Goal: Information Seeking & Learning: Learn about a topic

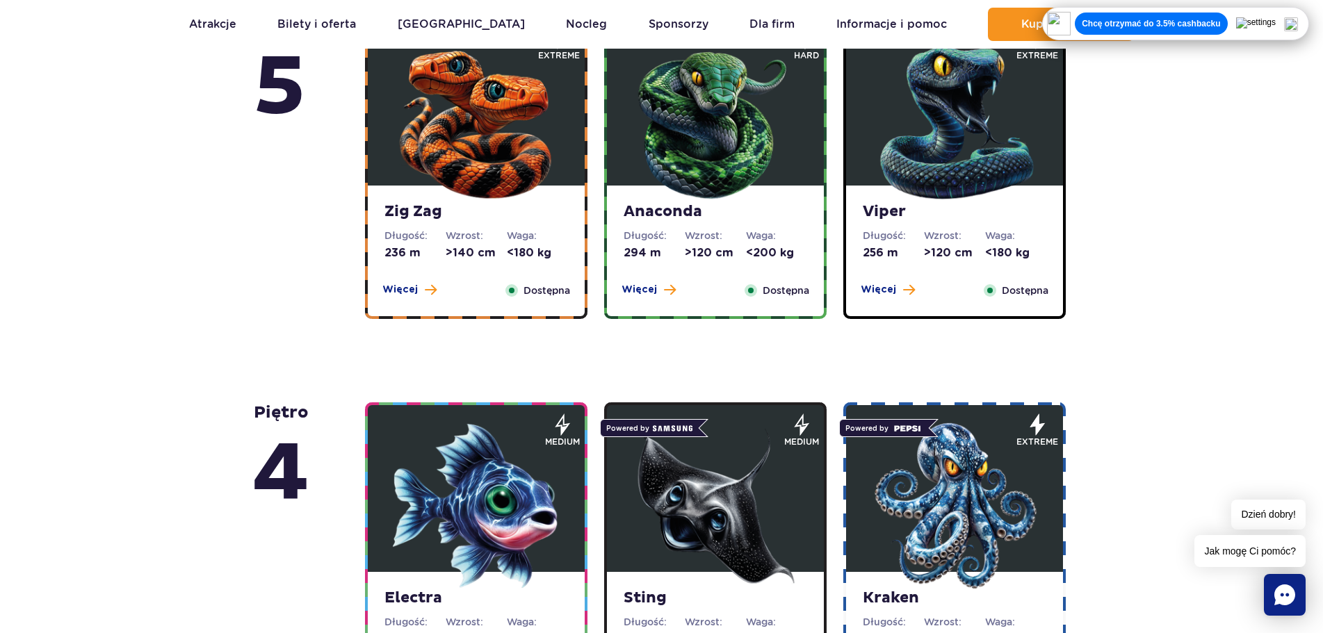
scroll to position [1182, 0]
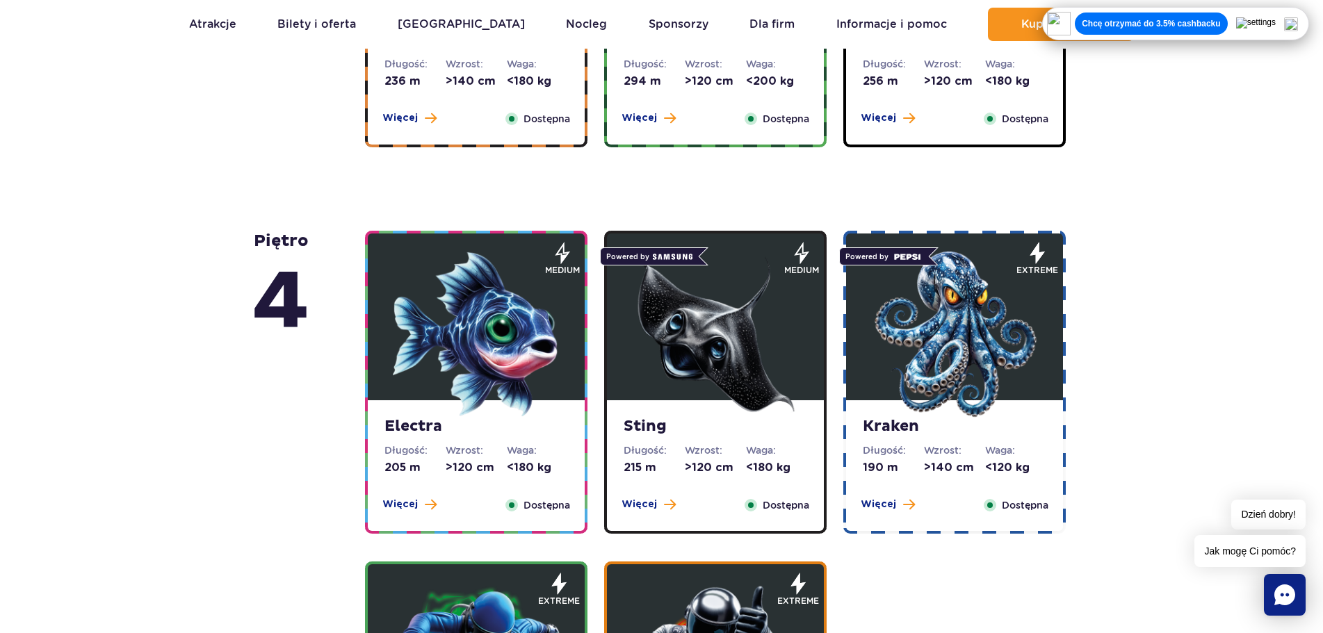
click at [960, 343] on img at bounding box center [954, 334] width 167 height 167
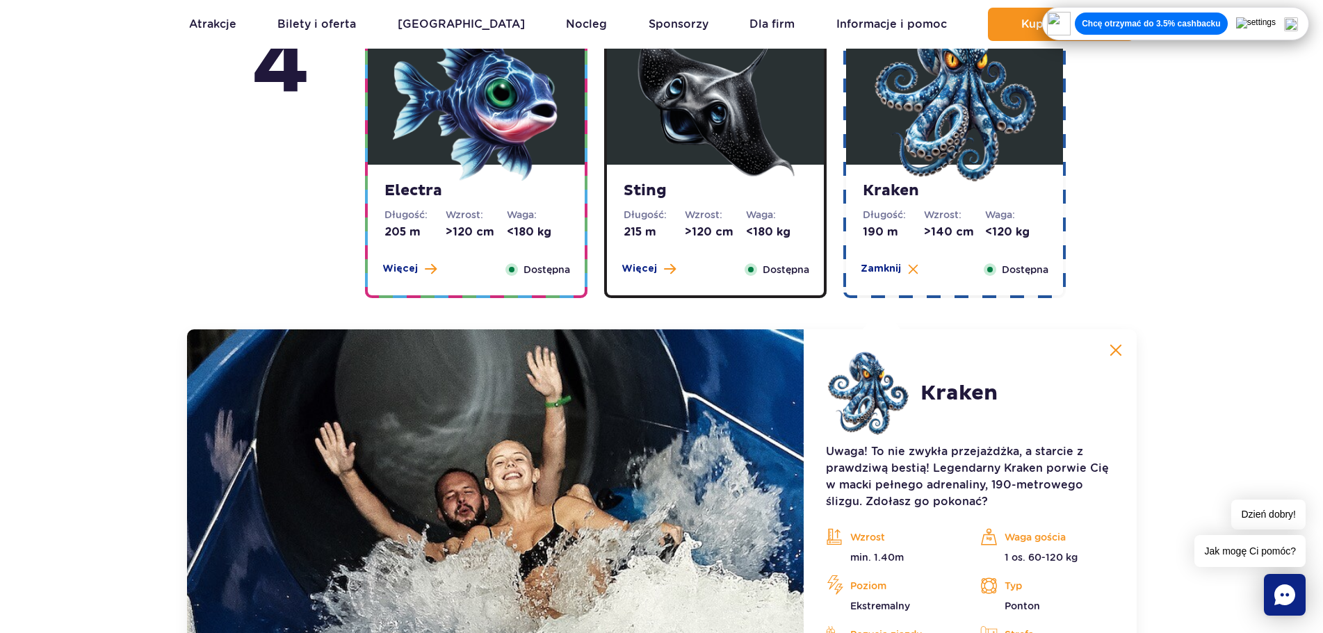
scroll to position [1663, 0]
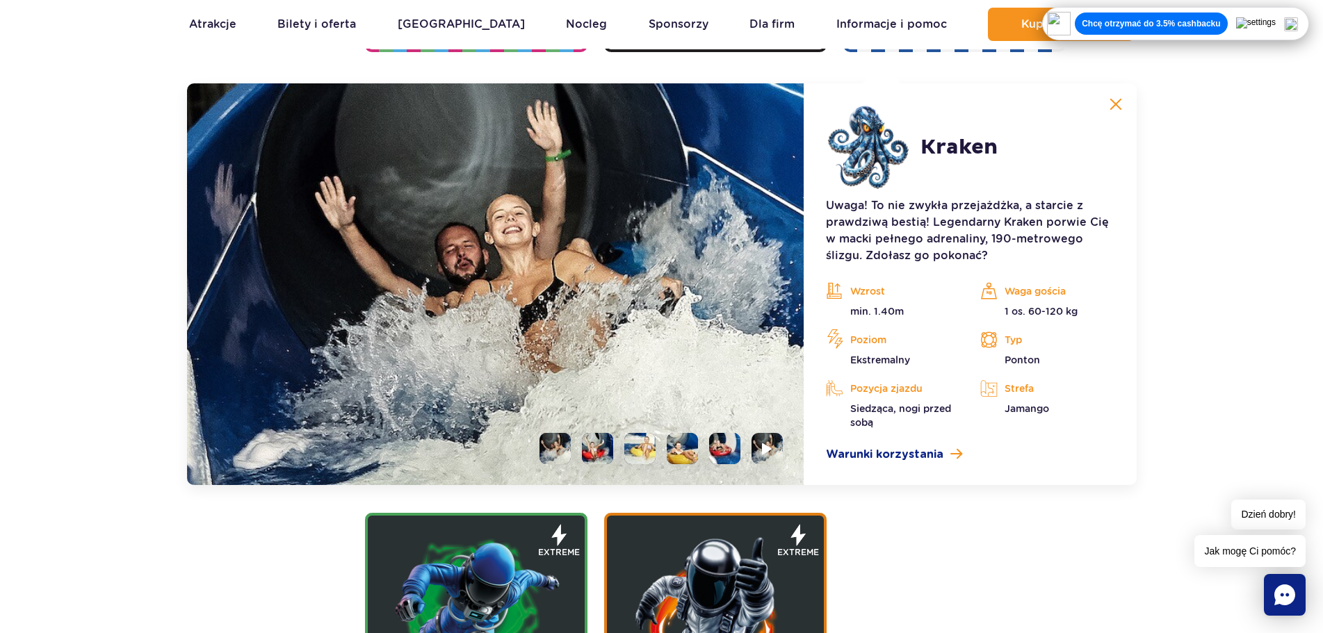
click at [630, 439] on li at bounding box center [639, 448] width 31 height 31
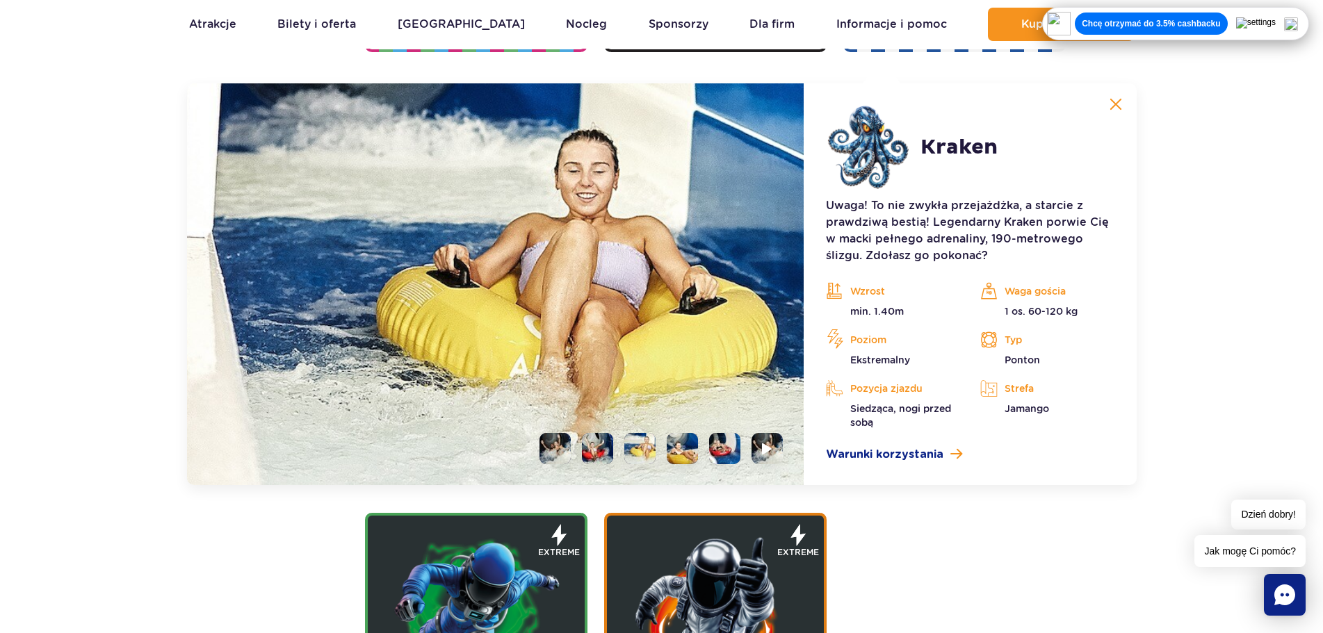
click at [587, 442] on li at bounding box center [597, 448] width 31 height 31
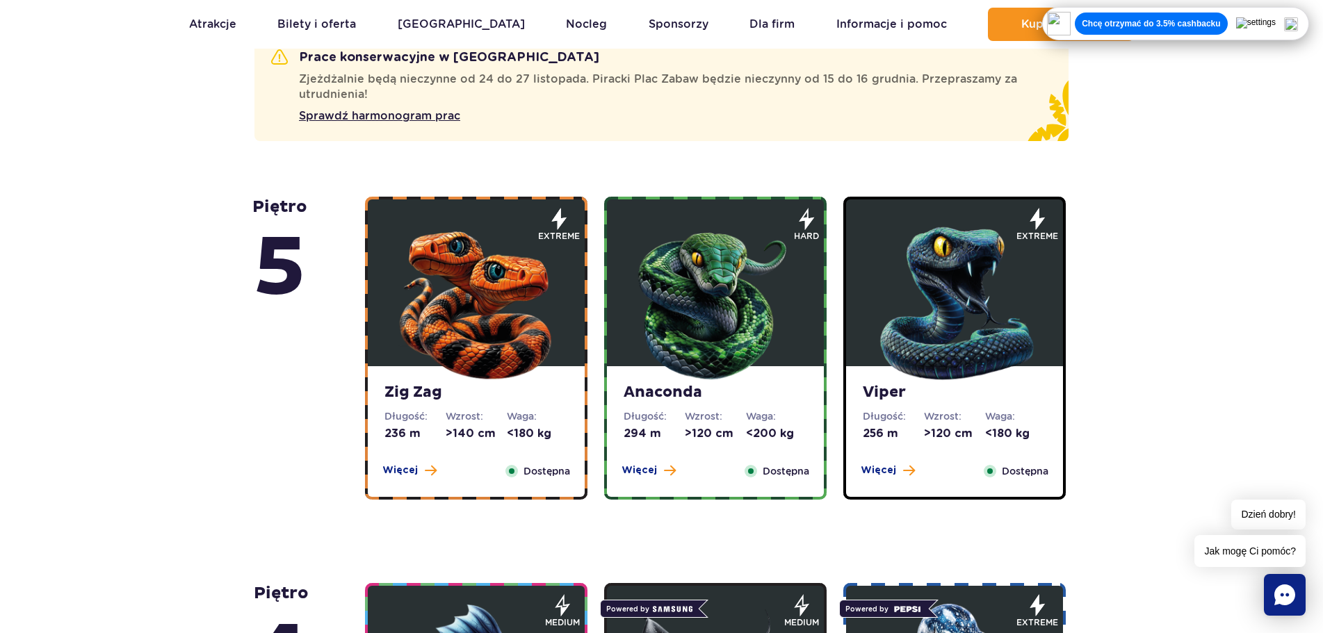
click at [694, 289] on img at bounding box center [715, 300] width 167 height 167
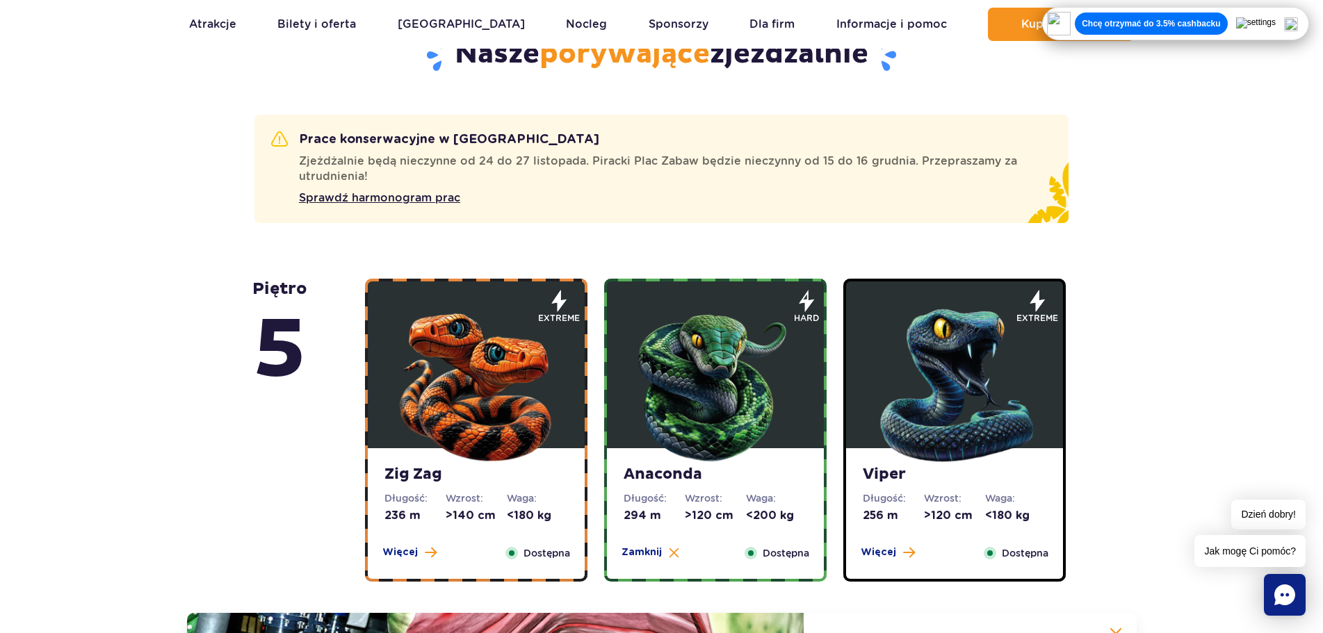
scroll to position [721, 0]
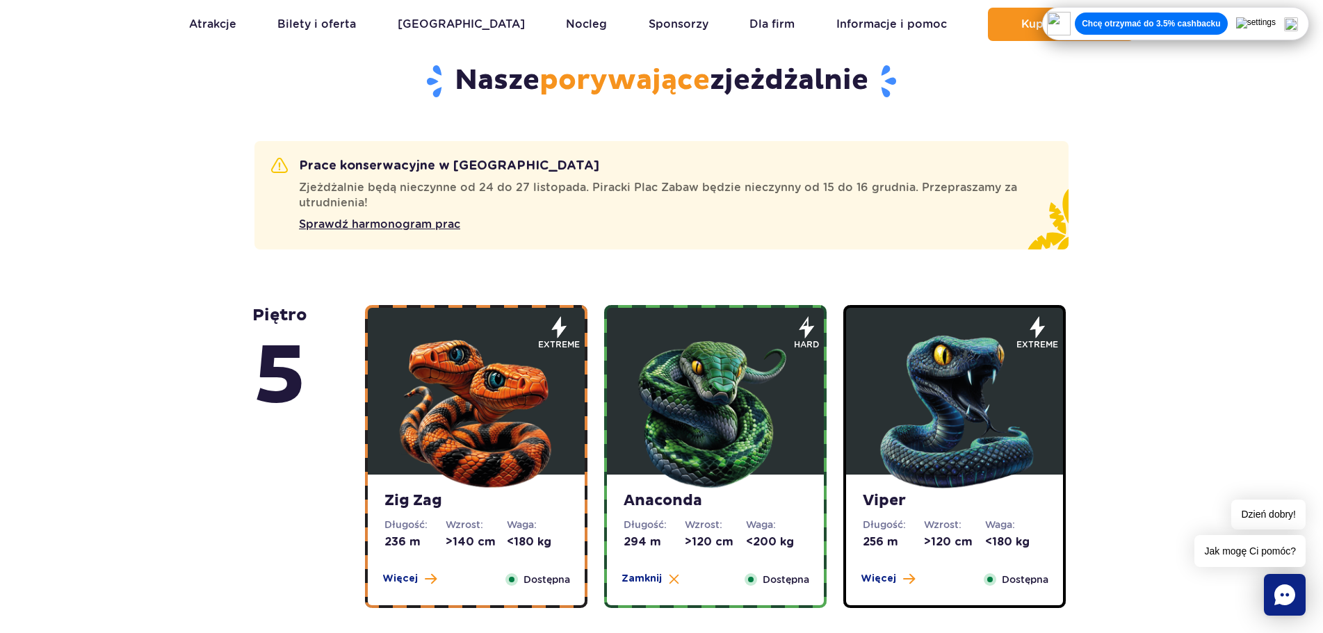
click at [535, 387] on img at bounding box center [476, 408] width 167 height 167
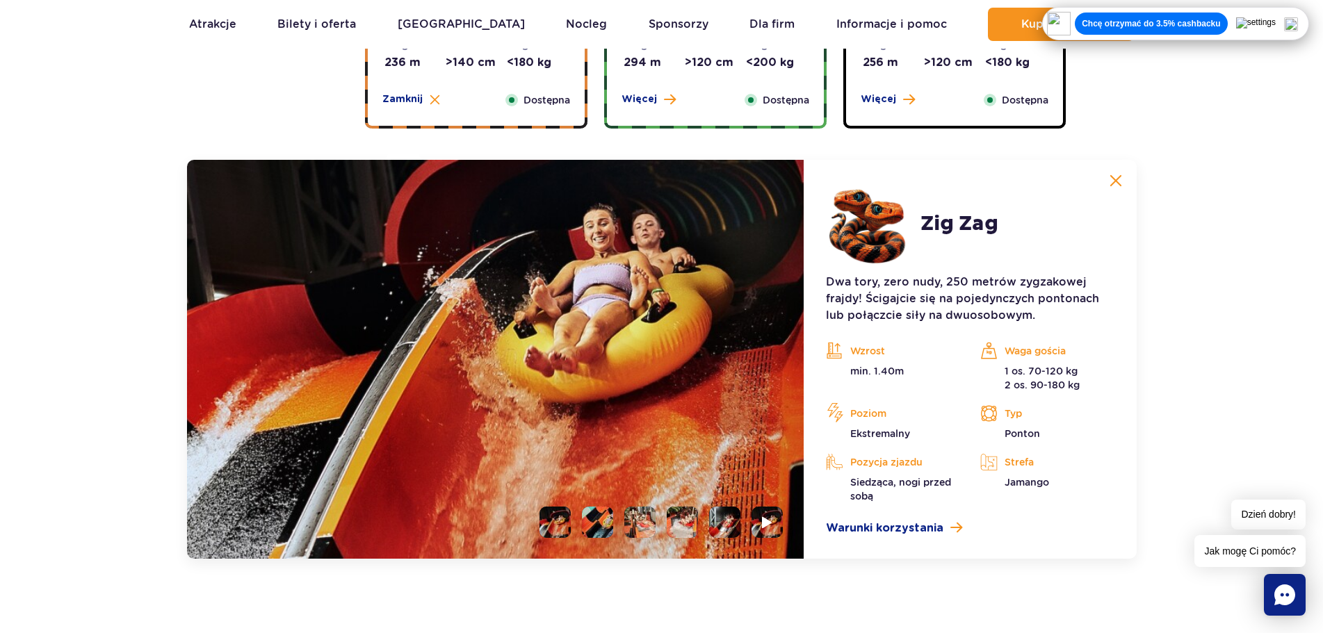
scroll to position [1277, 0]
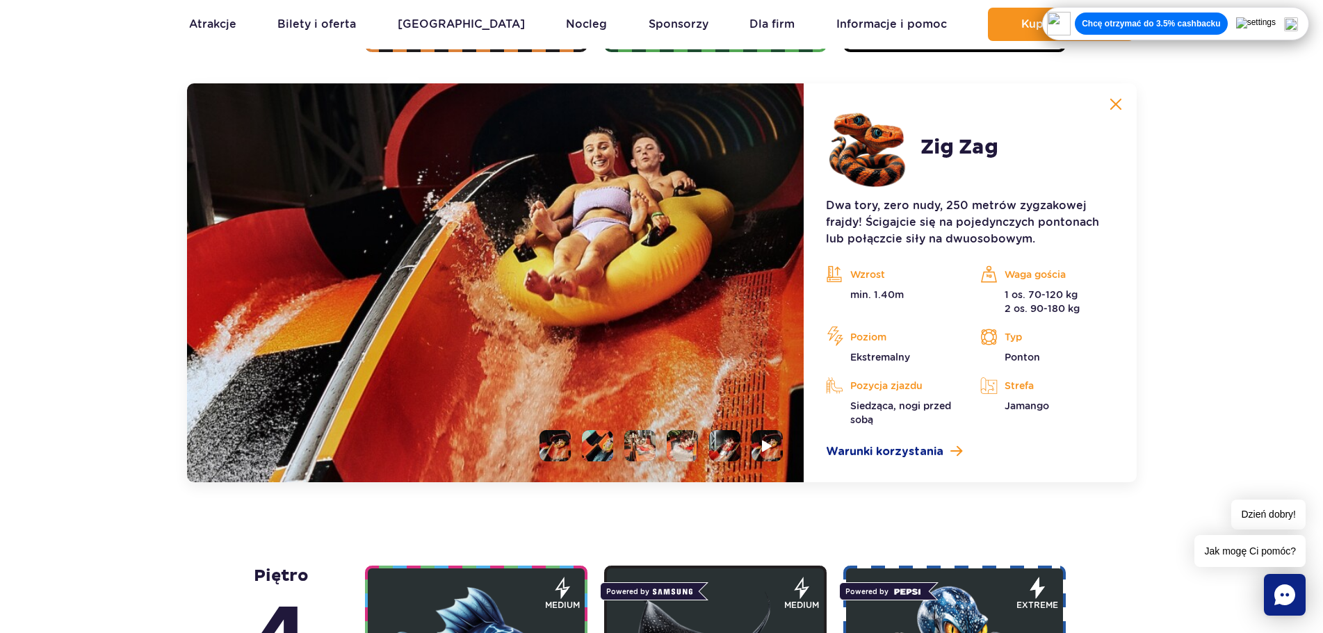
click at [1117, 103] on img at bounding box center [1115, 104] width 13 height 13
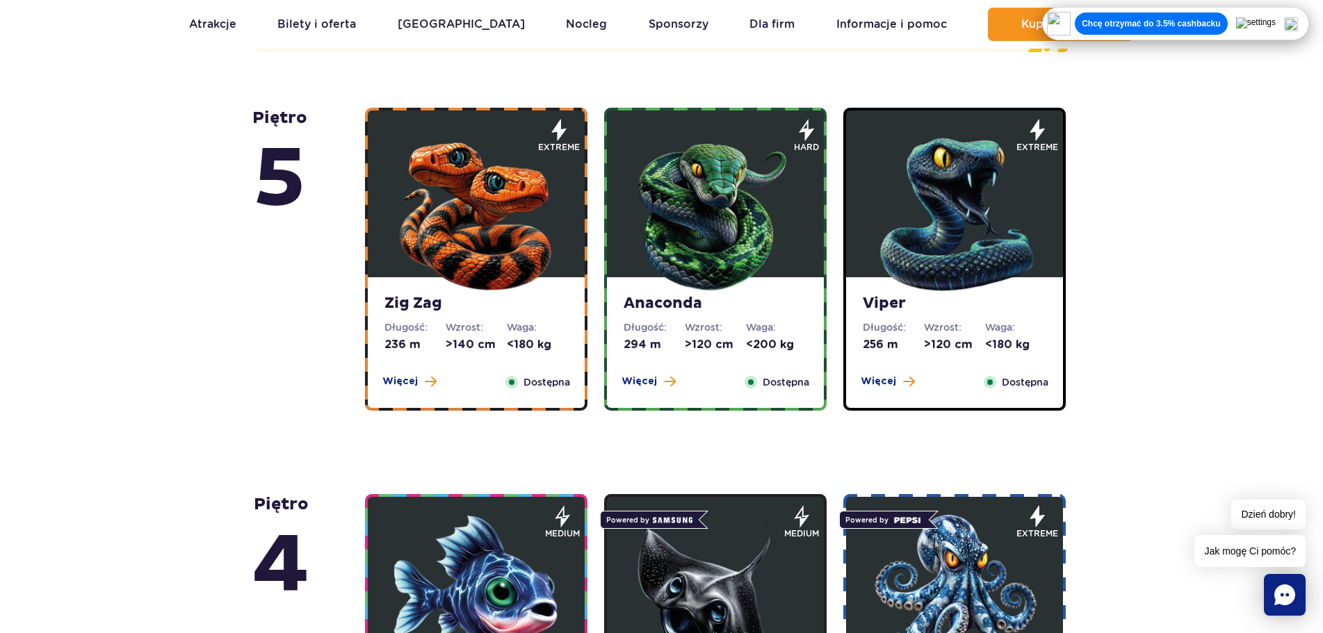
scroll to position [929, 0]
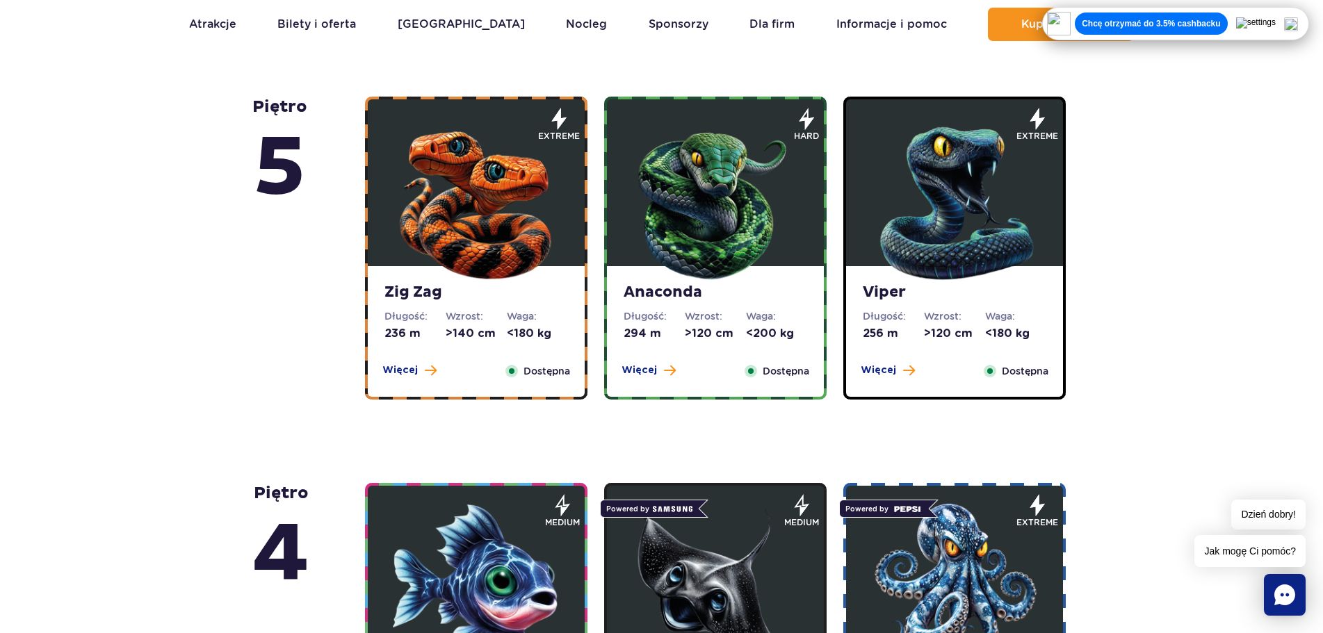
click at [728, 200] on img at bounding box center [715, 200] width 167 height 167
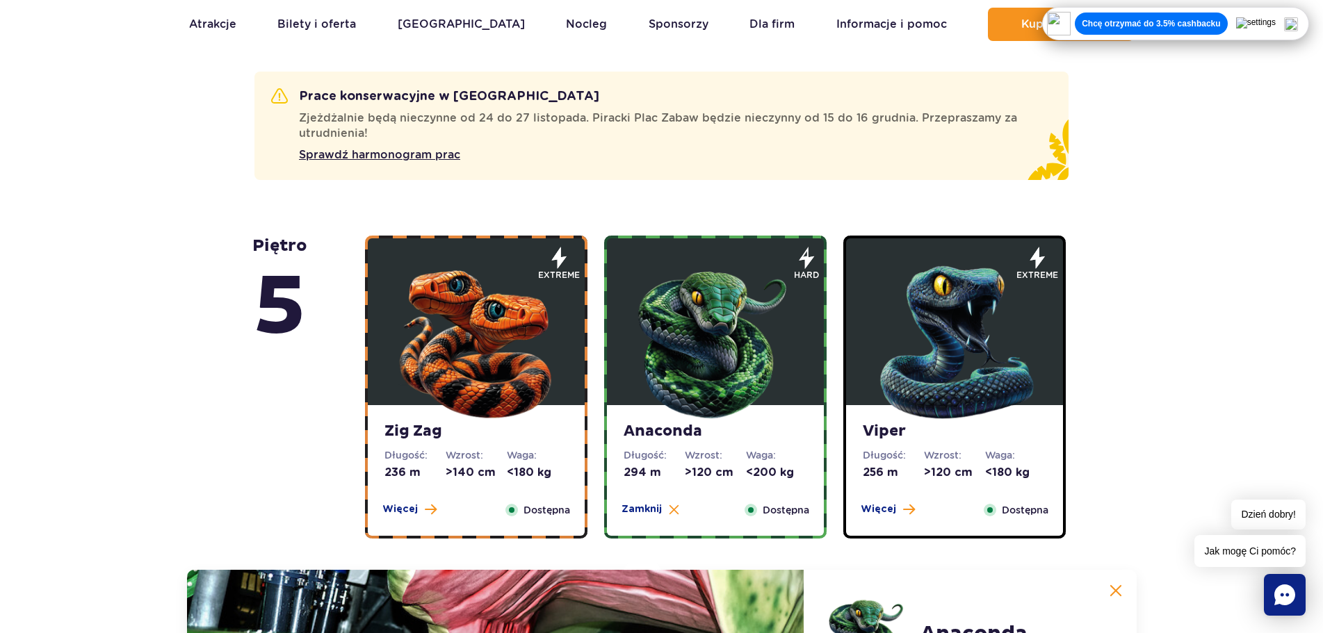
click at [945, 386] on img at bounding box center [954, 339] width 167 height 167
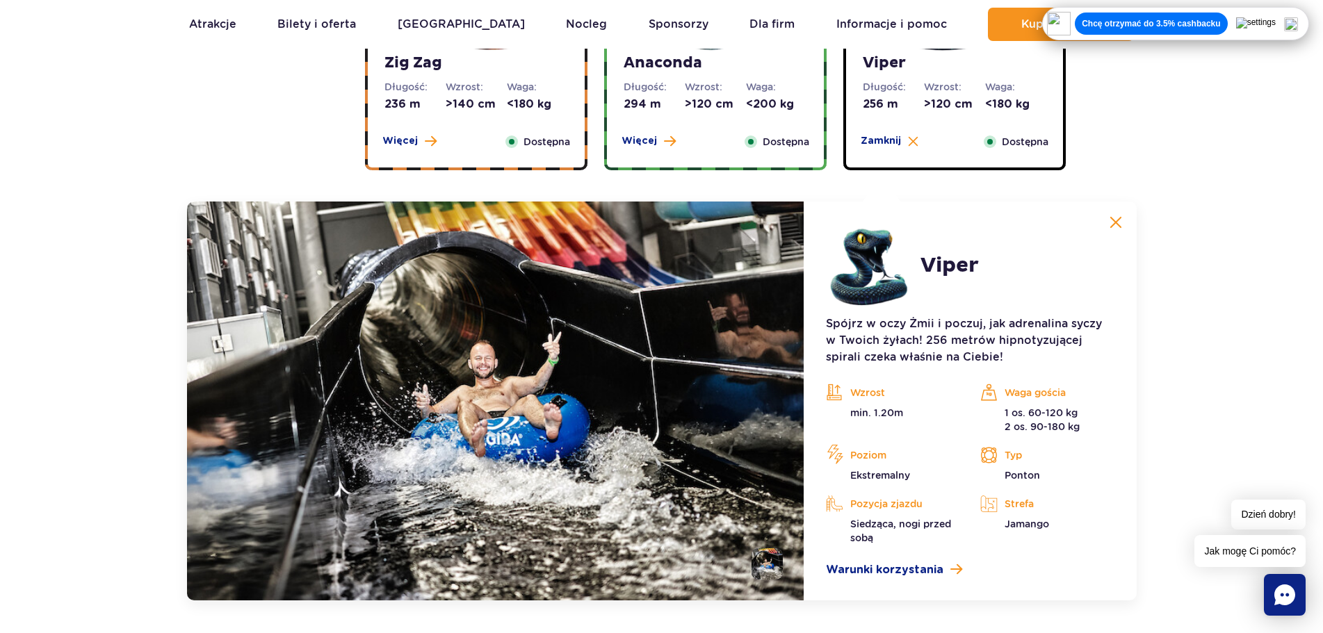
scroll to position [1399, 0]
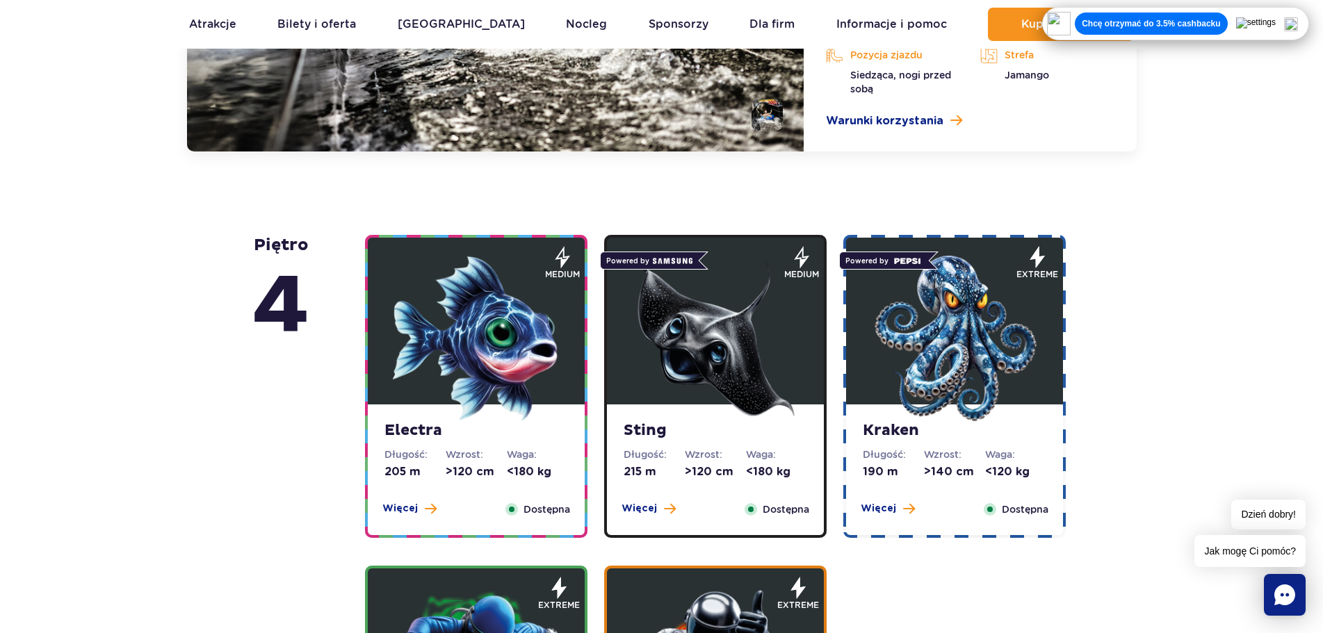
click at [441, 355] on img at bounding box center [476, 338] width 167 height 167
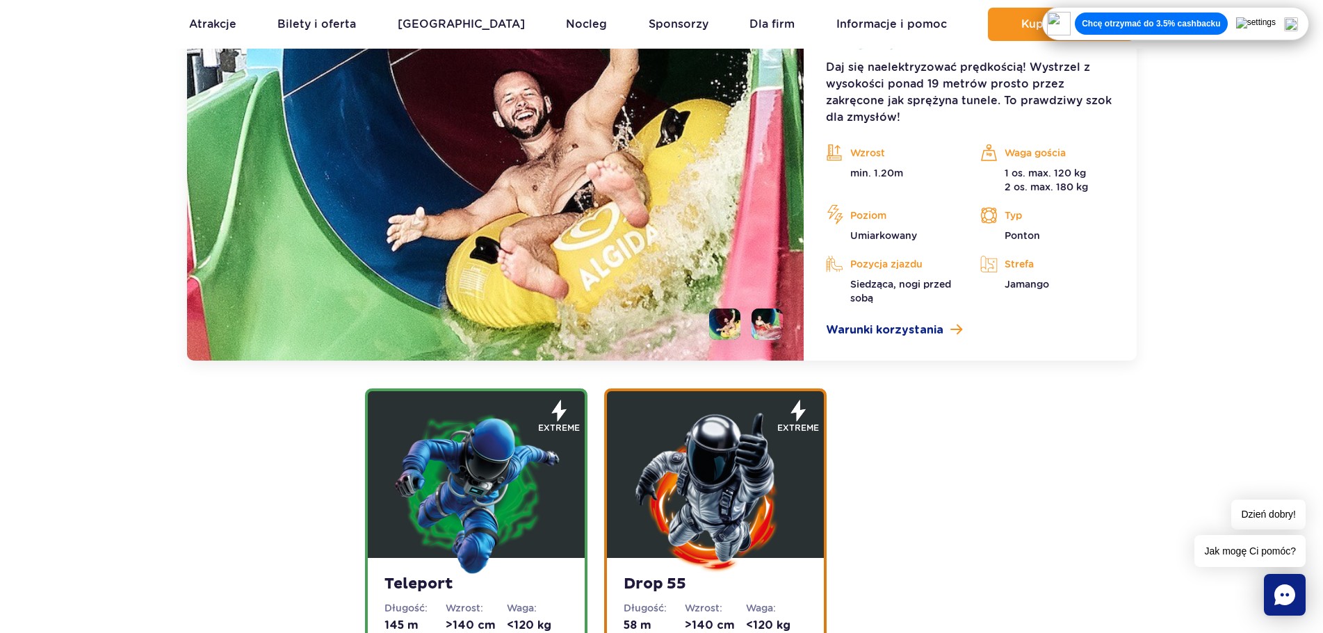
scroll to position [1594, 0]
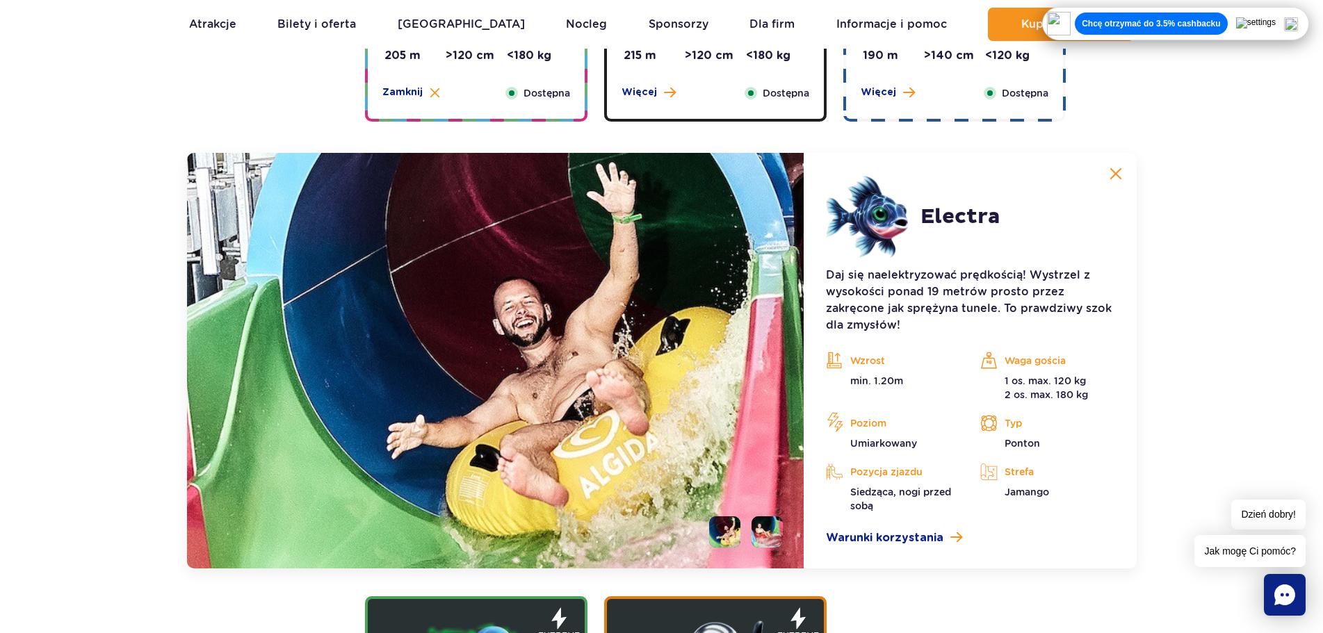
click at [1123, 172] on button at bounding box center [1116, 174] width 28 height 28
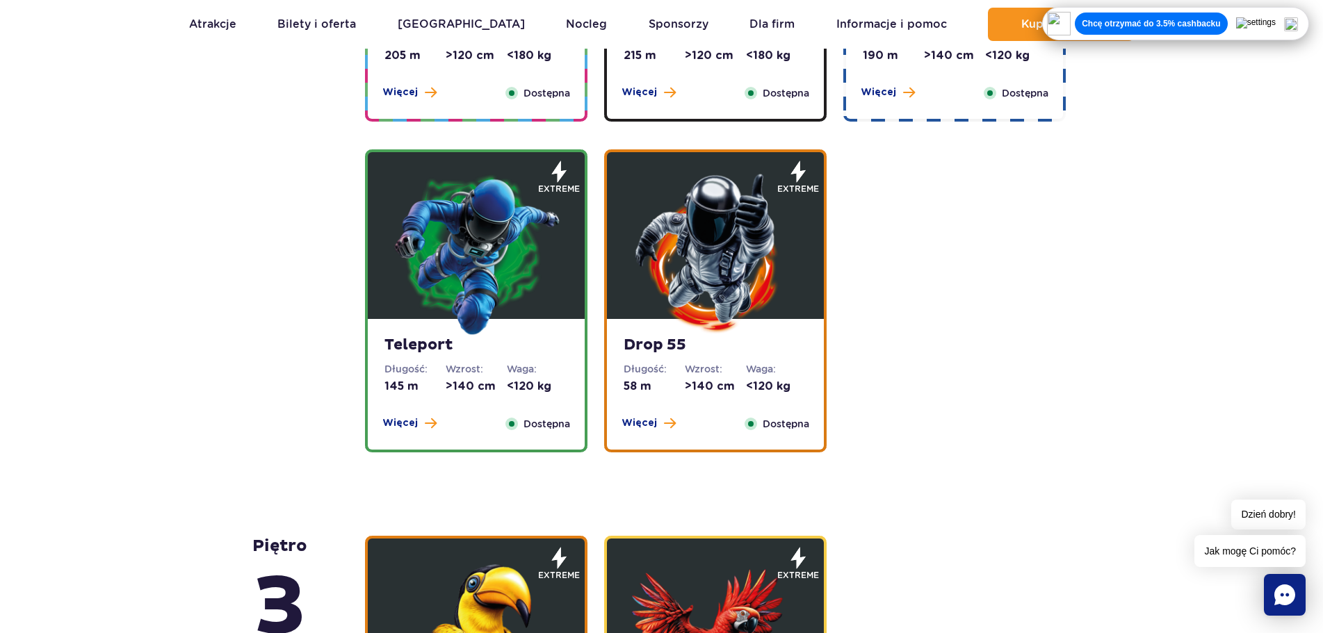
click at [761, 263] on img at bounding box center [715, 253] width 167 height 167
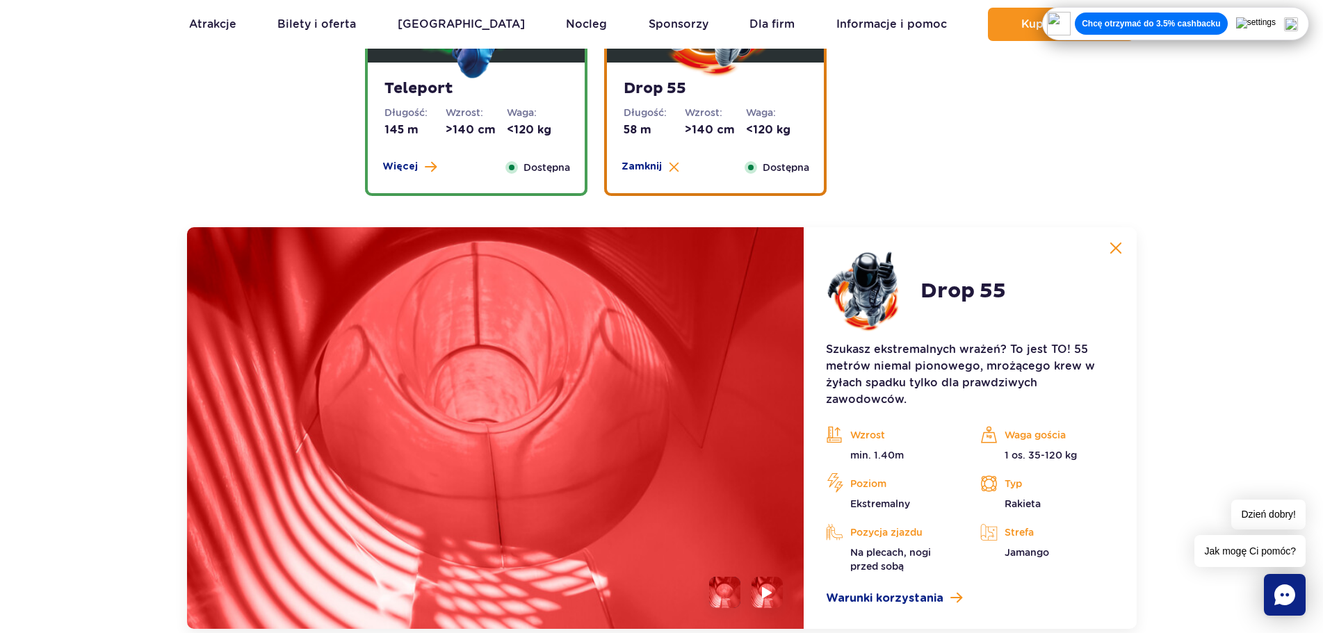
scroll to position [1994, 0]
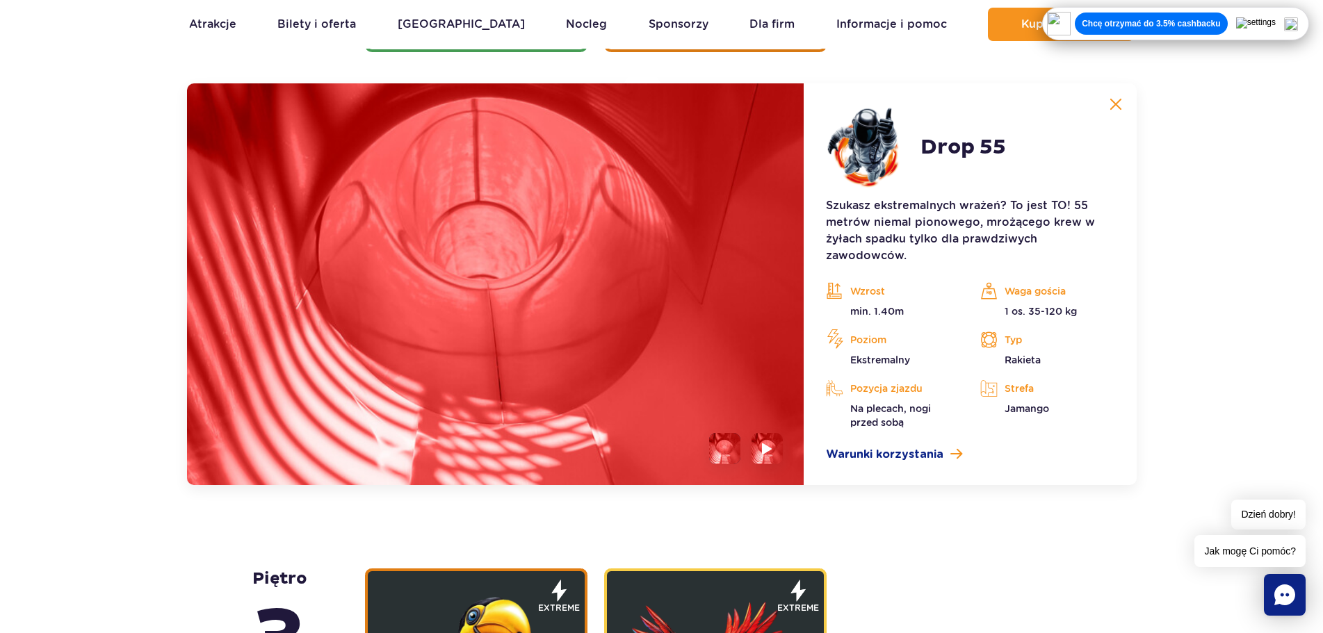
click at [1113, 97] on button at bounding box center [1116, 104] width 28 height 28
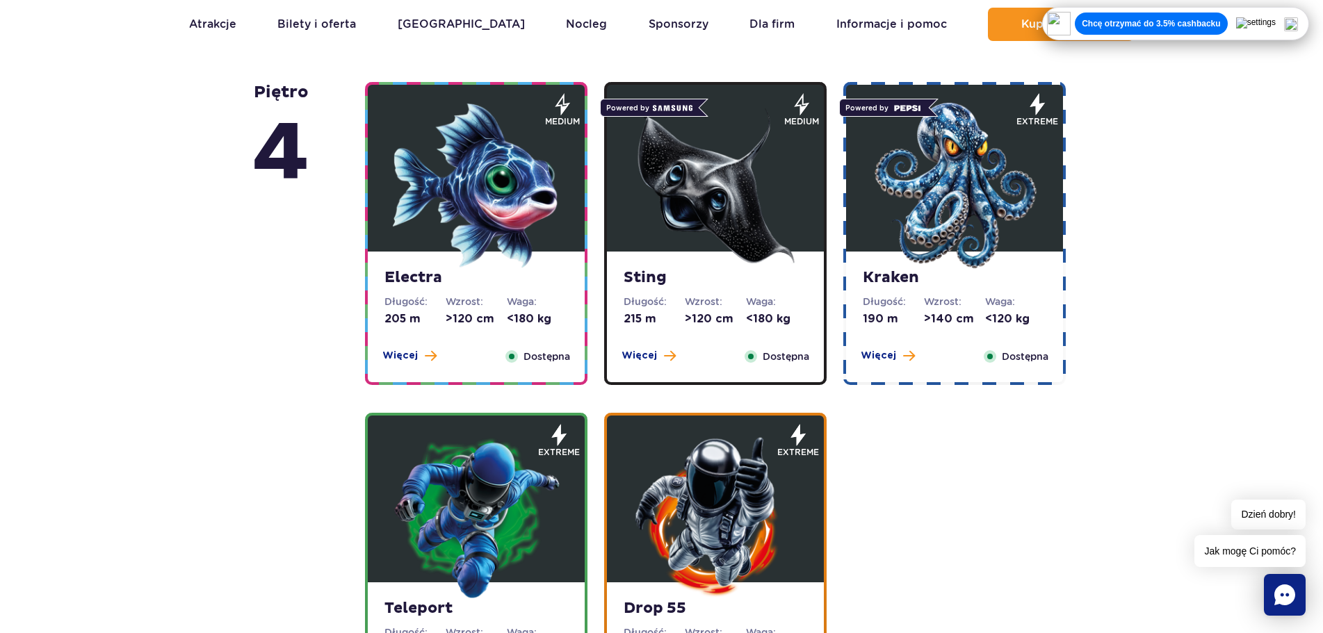
scroll to position [1299, 0]
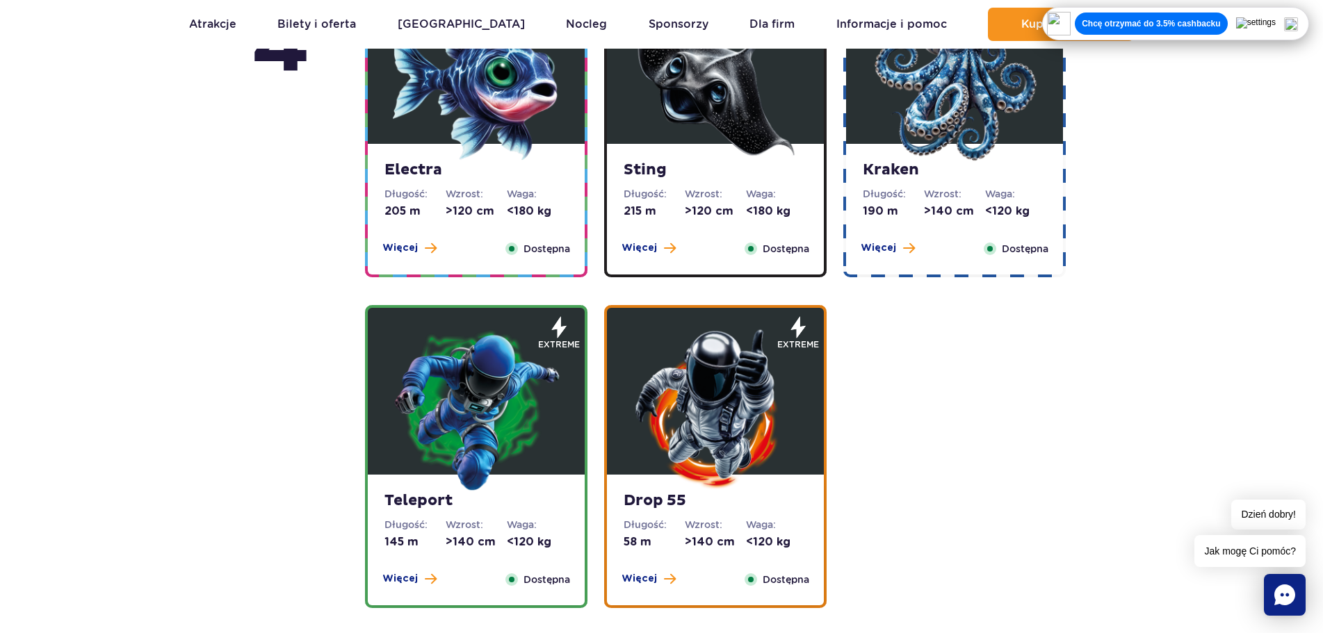
click at [519, 396] on img at bounding box center [476, 408] width 167 height 167
click at [726, 413] on img at bounding box center [715, 408] width 167 height 167
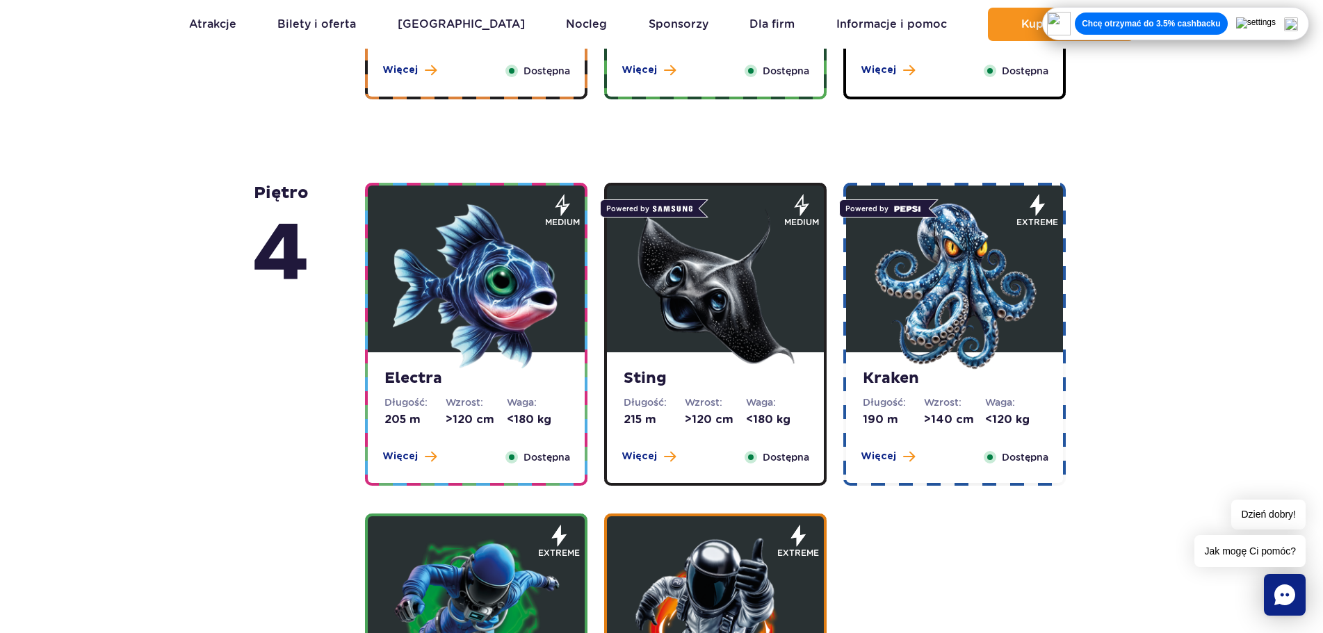
click at [938, 356] on img at bounding box center [954, 286] width 167 height 167
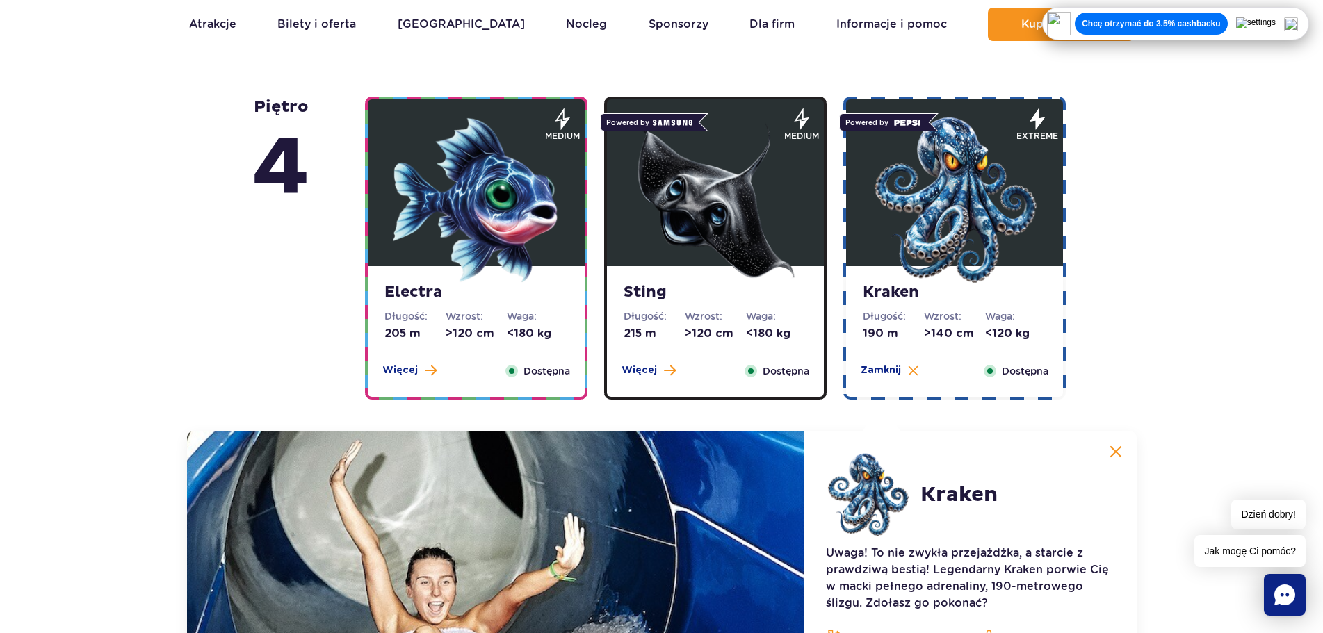
click at [713, 196] on img at bounding box center [715, 200] width 167 height 167
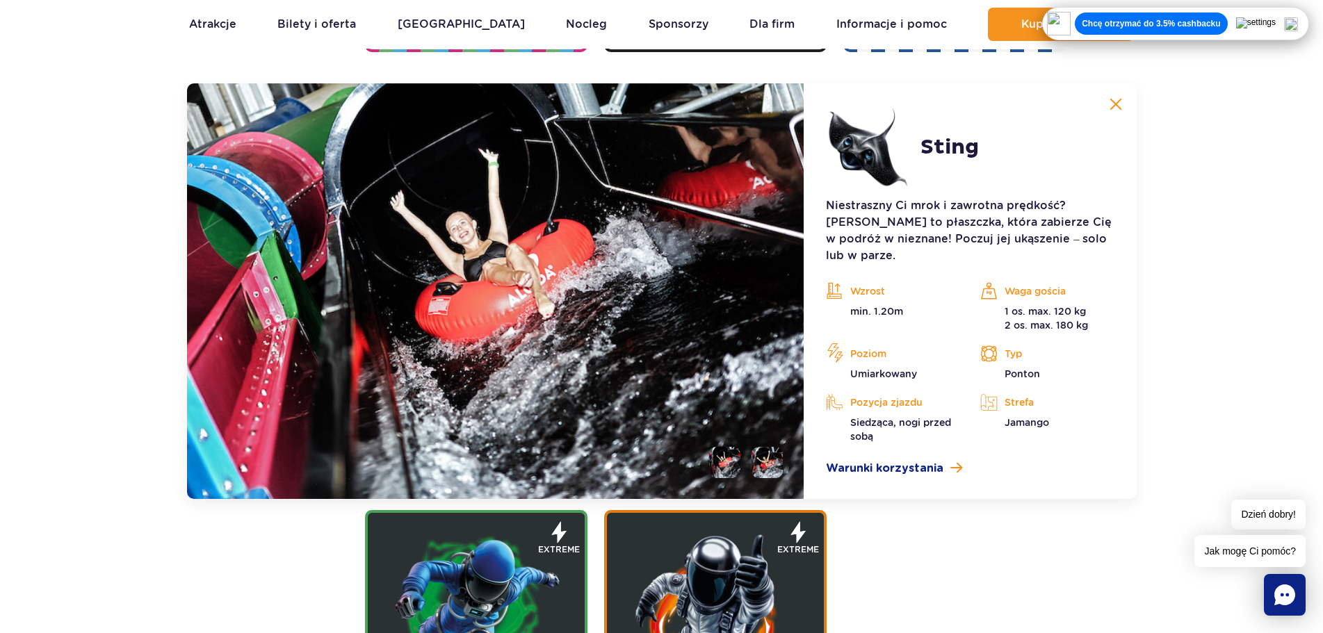
scroll to position [1385, 0]
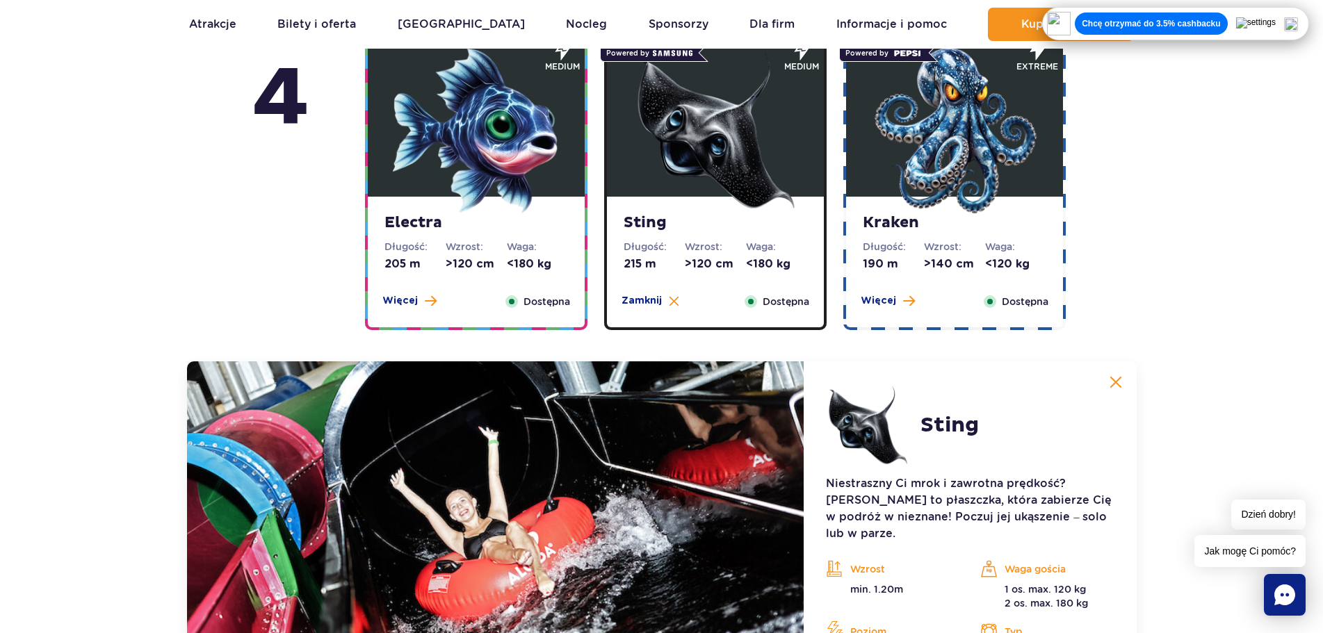
click at [522, 125] on img at bounding box center [476, 130] width 167 height 167
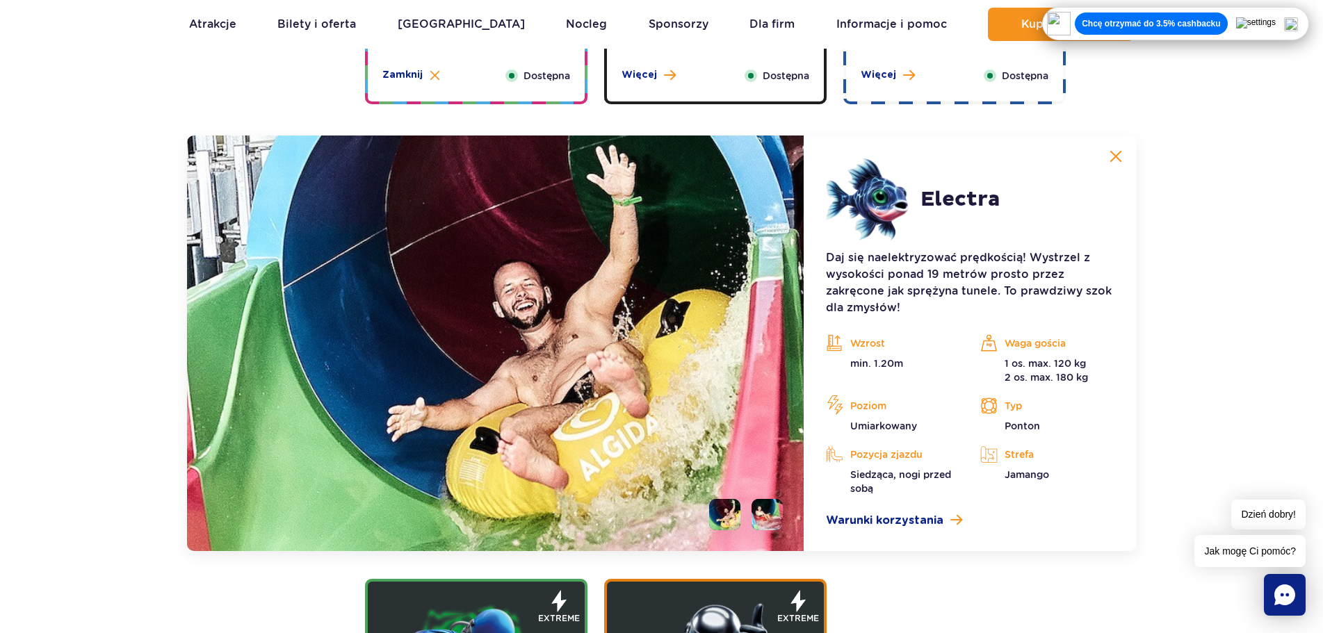
scroll to position [1663, 0]
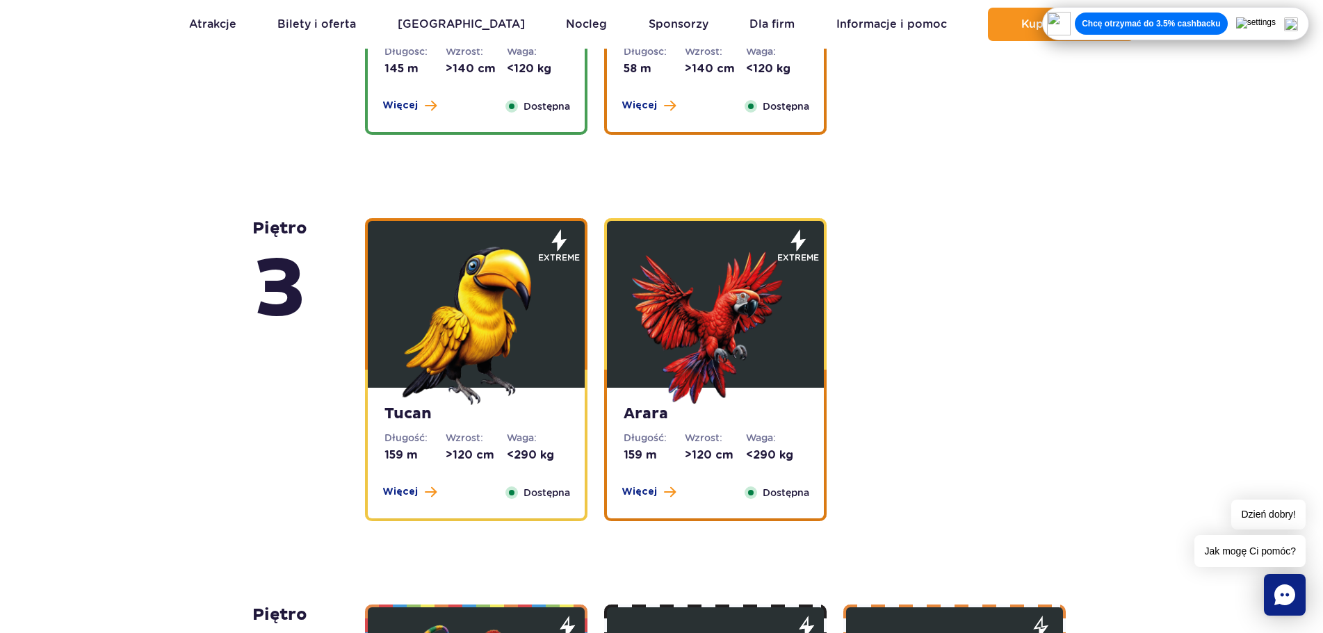
click at [539, 308] on img at bounding box center [476, 321] width 167 height 167
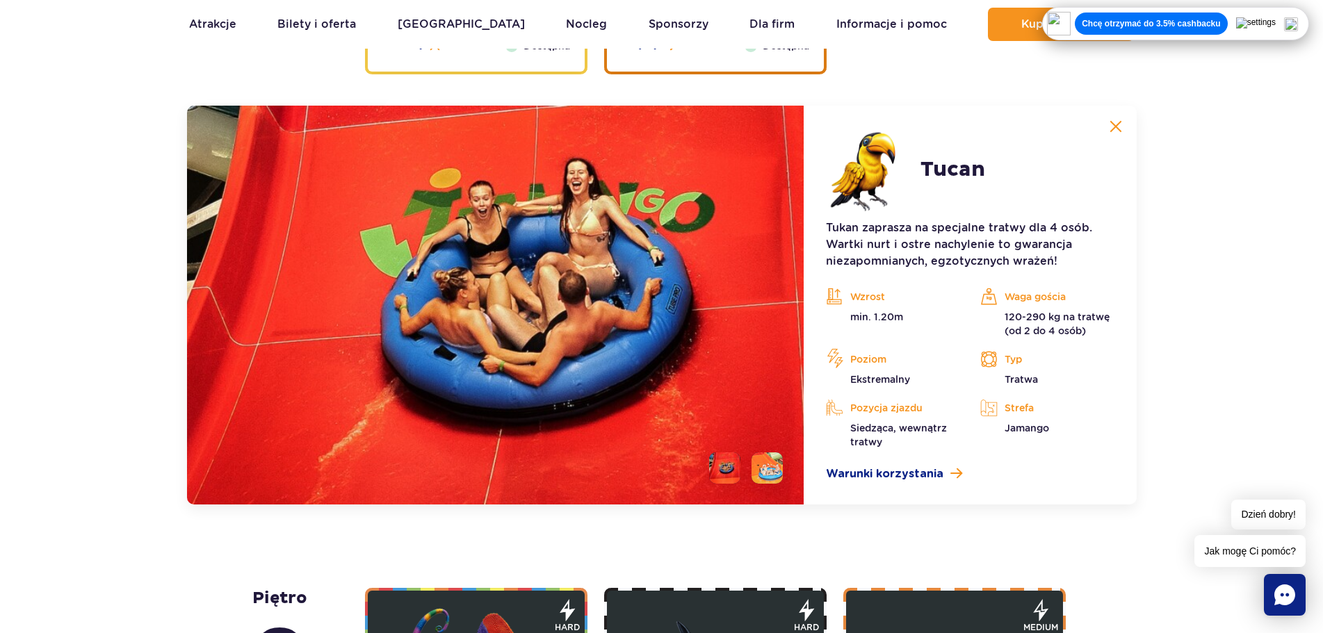
scroll to position [2380, 0]
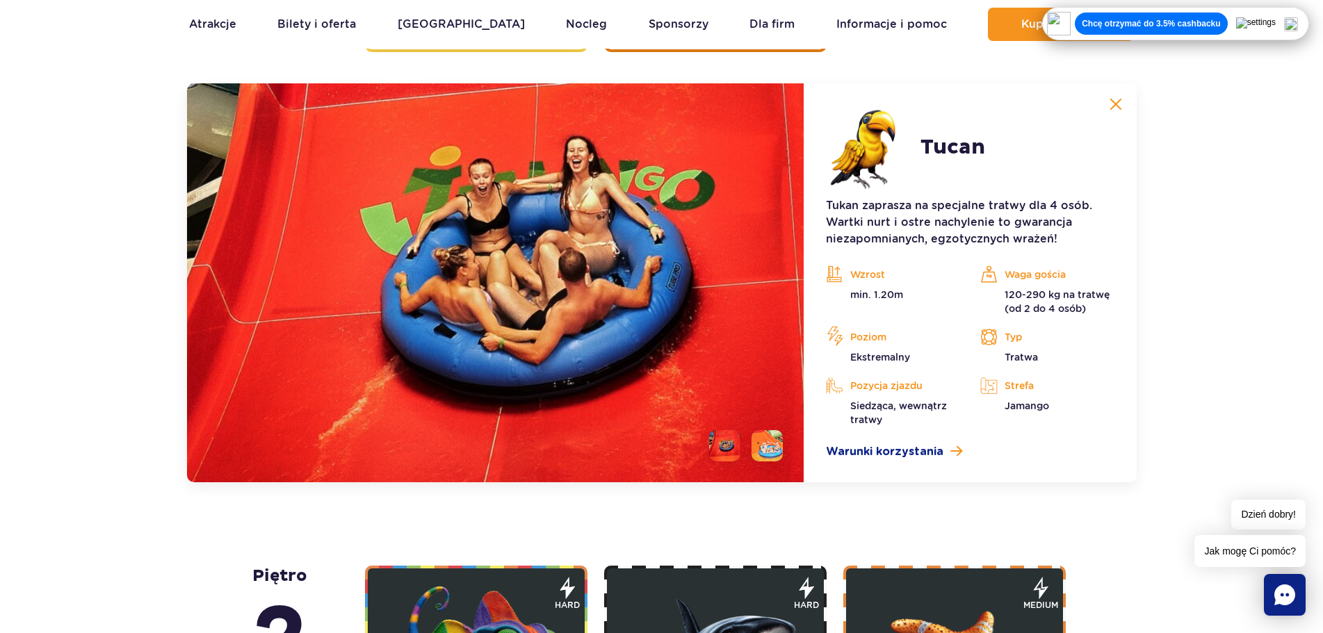
click at [733, 441] on li at bounding box center [724, 445] width 31 height 31
click at [768, 447] on li at bounding box center [766, 445] width 31 height 31
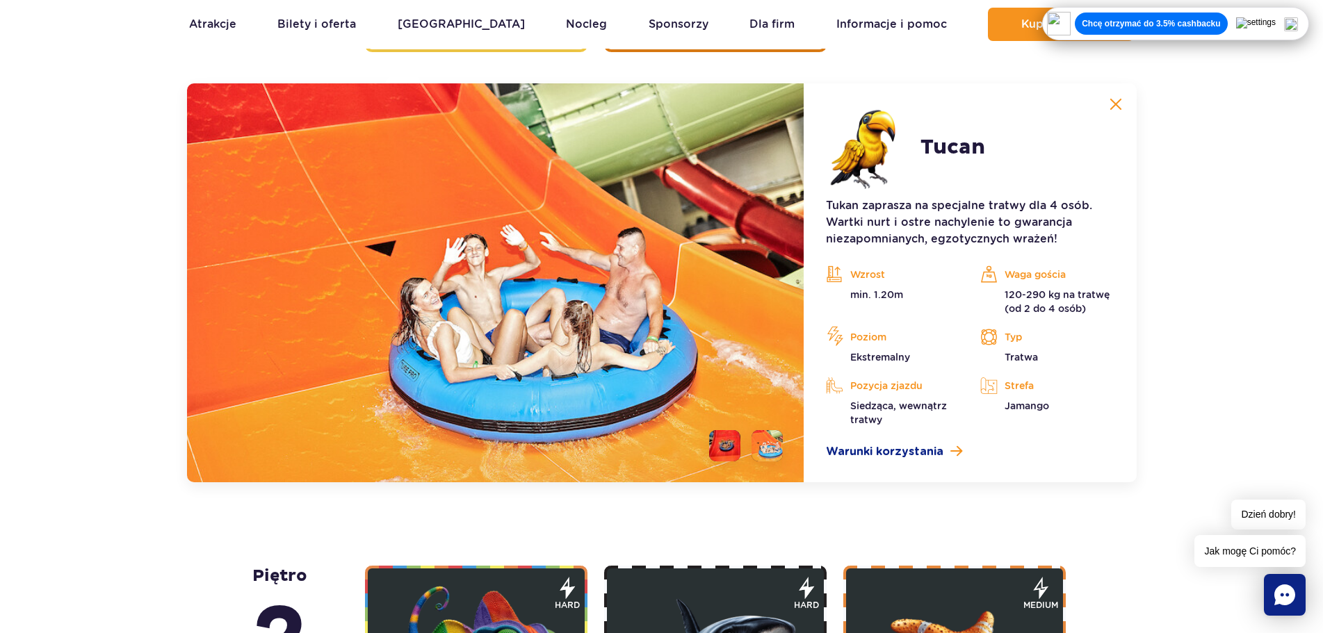
scroll to position [2311, 0]
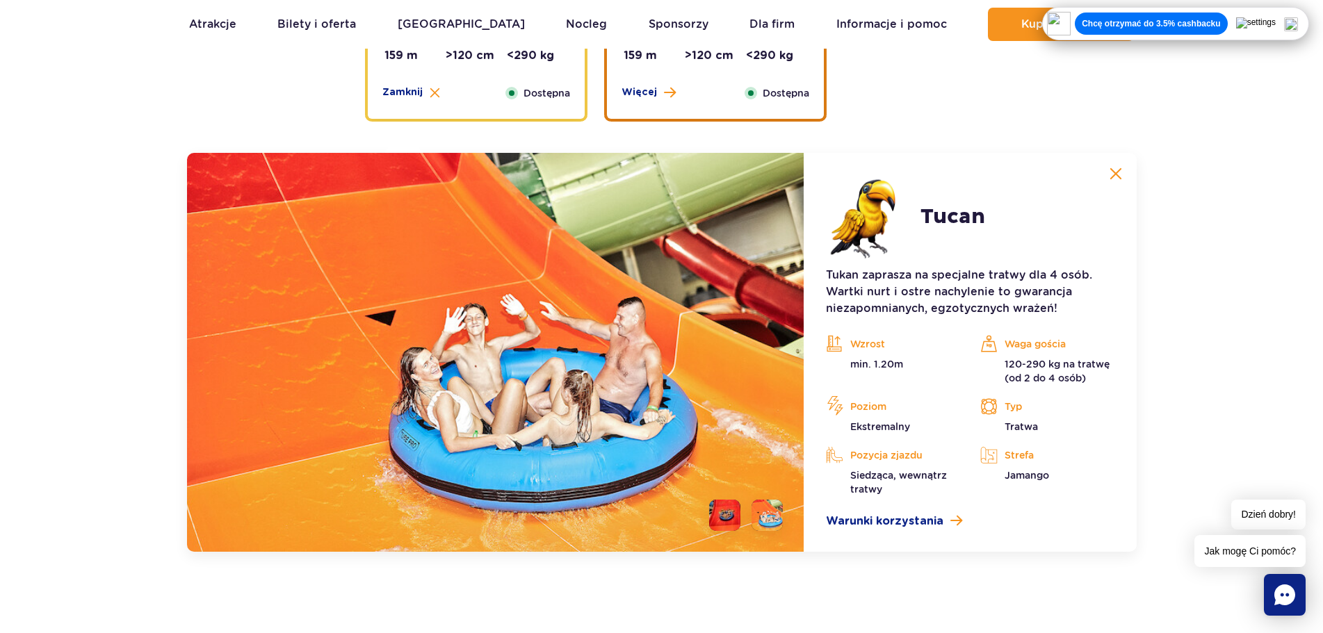
click at [1115, 172] on img at bounding box center [1115, 173] width 13 height 13
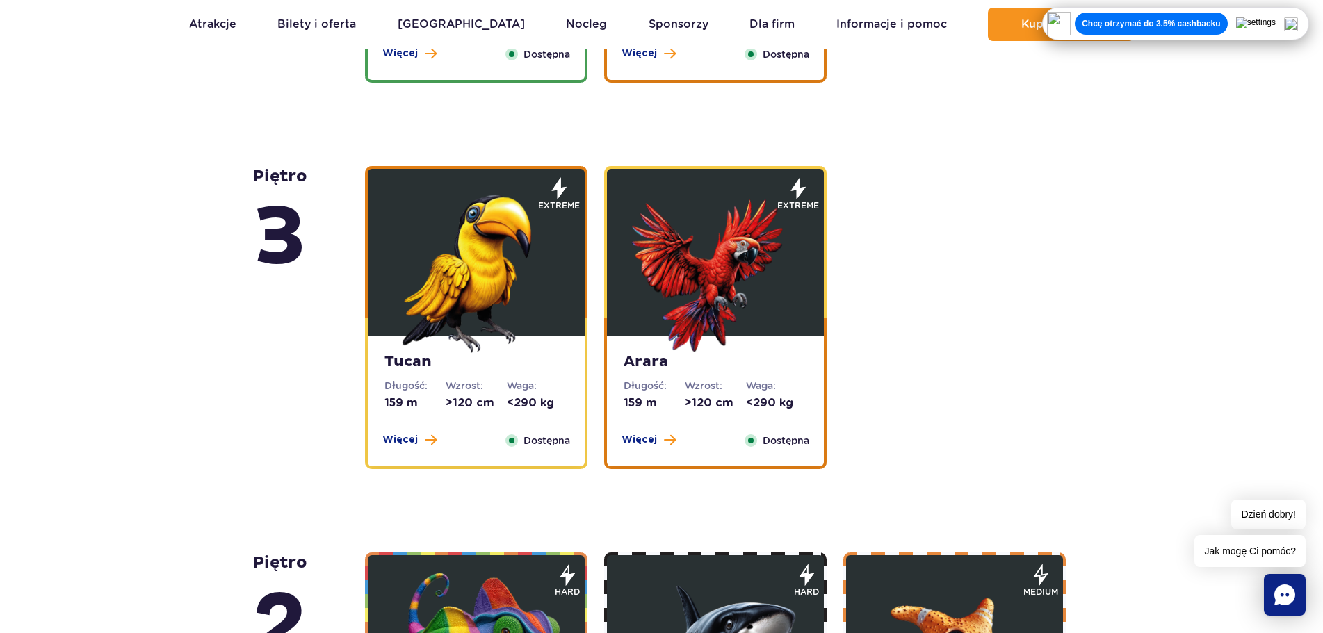
click at [762, 248] on img at bounding box center [715, 269] width 167 height 167
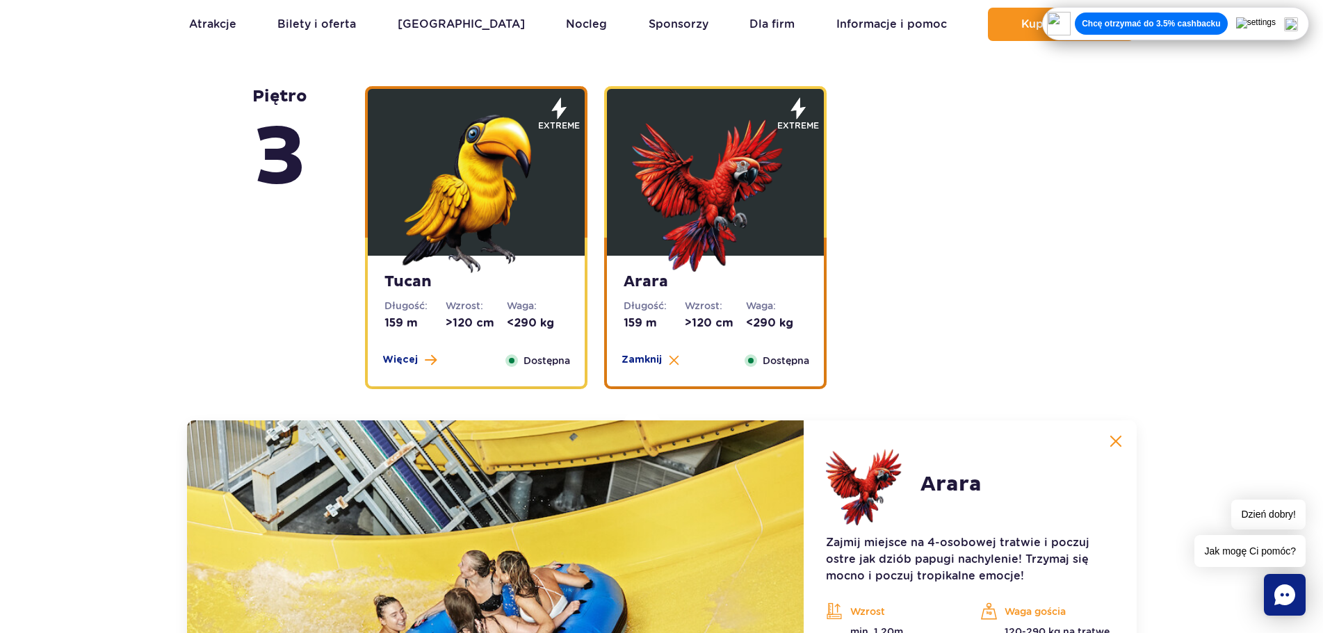
scroll to position [2033, 0]
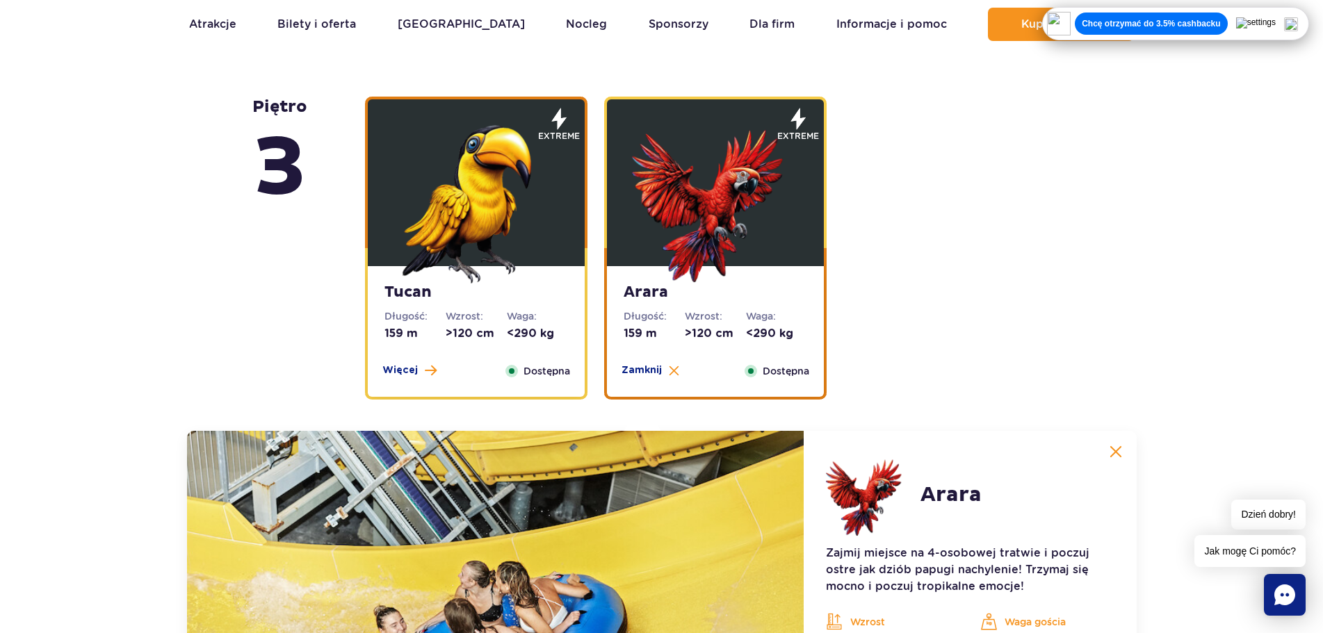
click at [1118, 453] on img at bounding box center [1115, 451] width 13 height 13
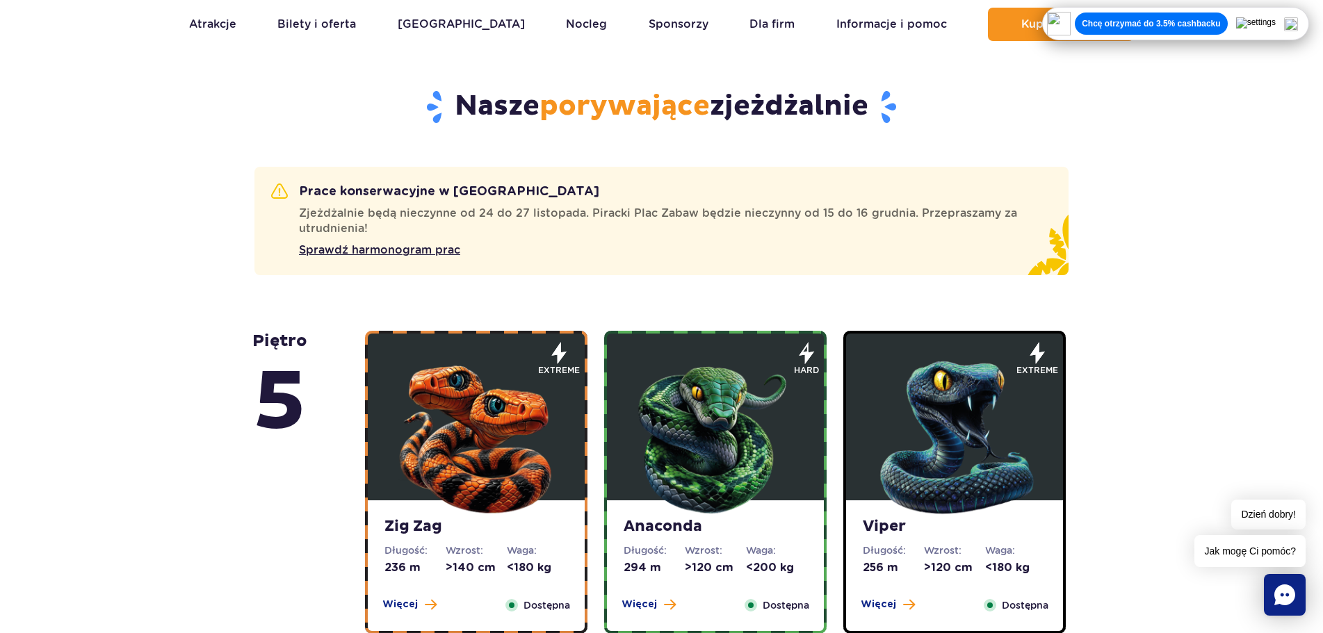
scroll to position [348, 0]
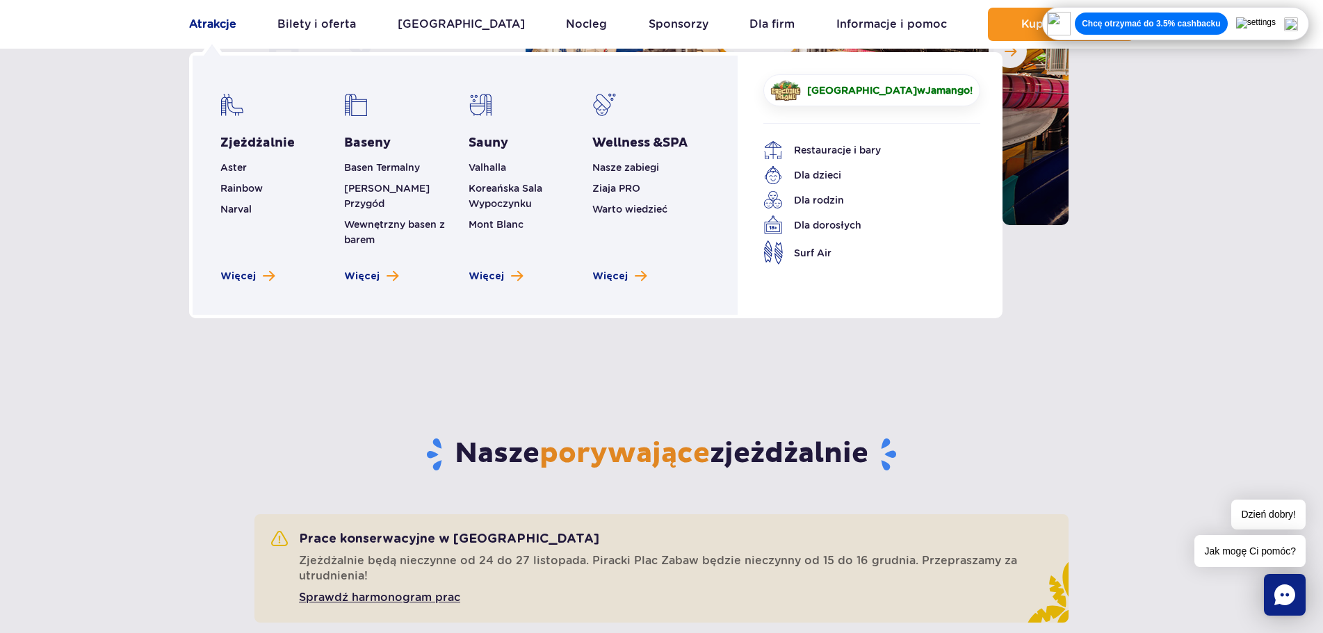
click at [230, 28] on link "Atrakcje" at bounding box center [212, 24] width 47 height 33
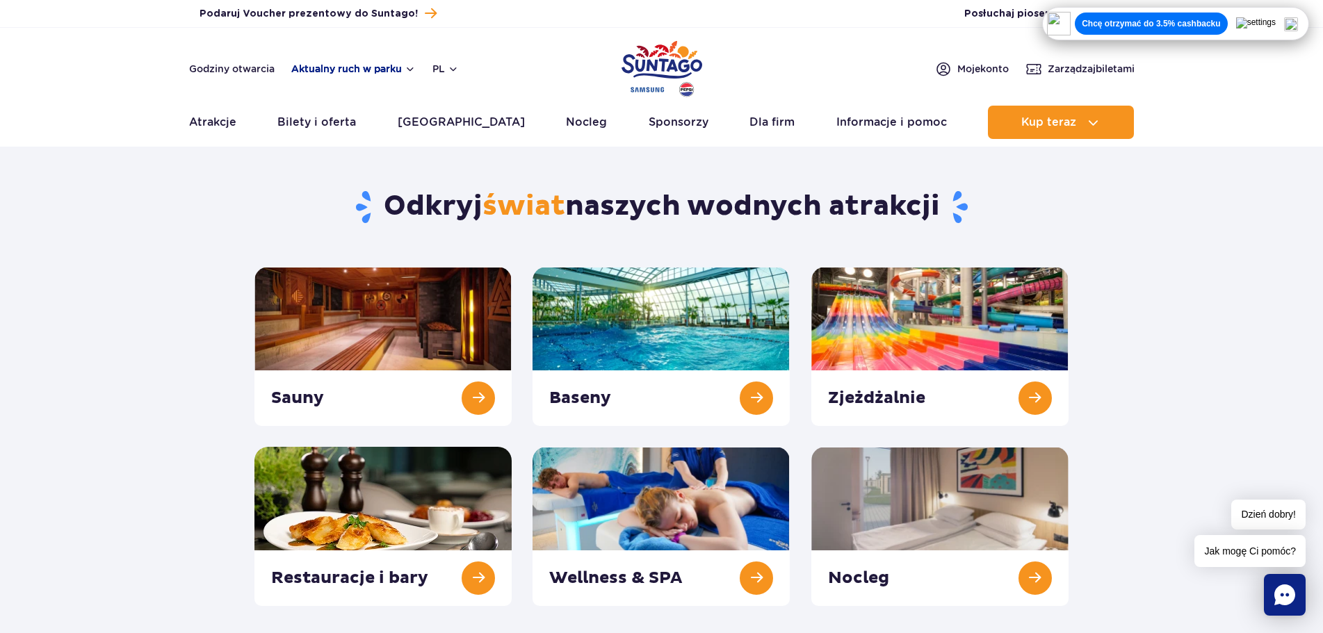
click at [361, 71] on button "Aktualny ruch w parku" at bounding box center [353, 68] width 124 height 11
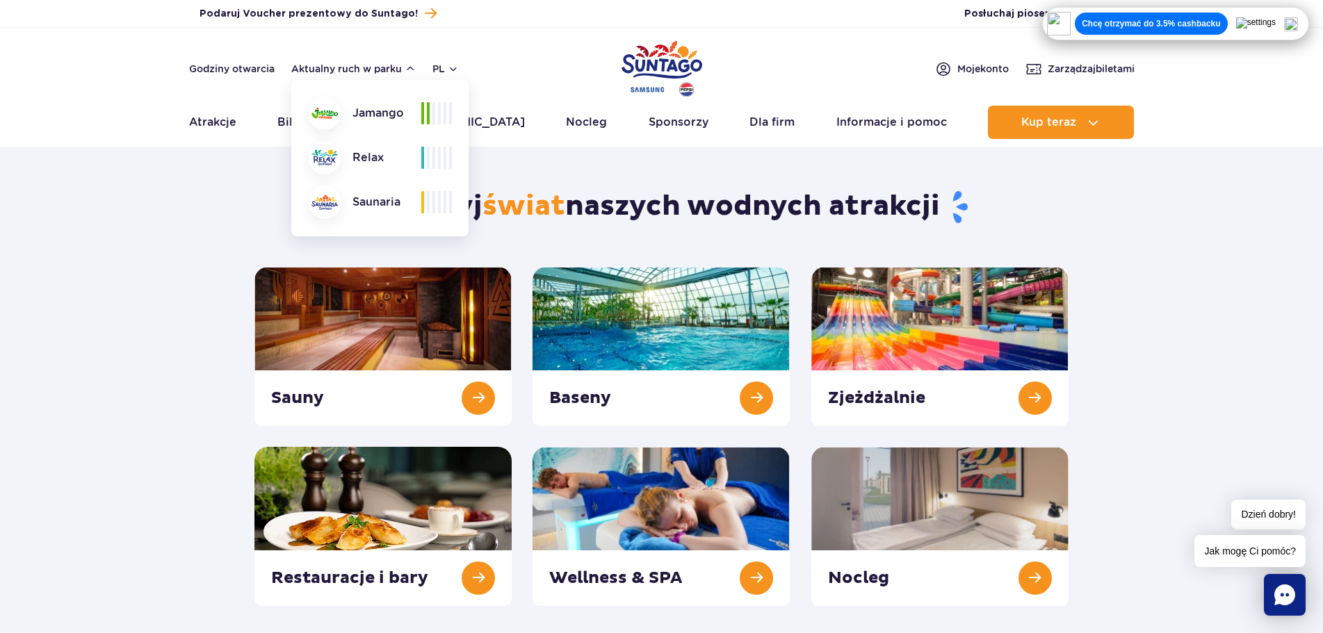
click at [379, 115] on div "Jamango" at bounding box center [364, 113] width 113 height 33
click at [562, 60] on header "Godziny otwarcia Aktualny ruch w parku Aktualny ruch w parku Jamango Relax Saun…" at bounding box center [661, 87] width 1323 height 119
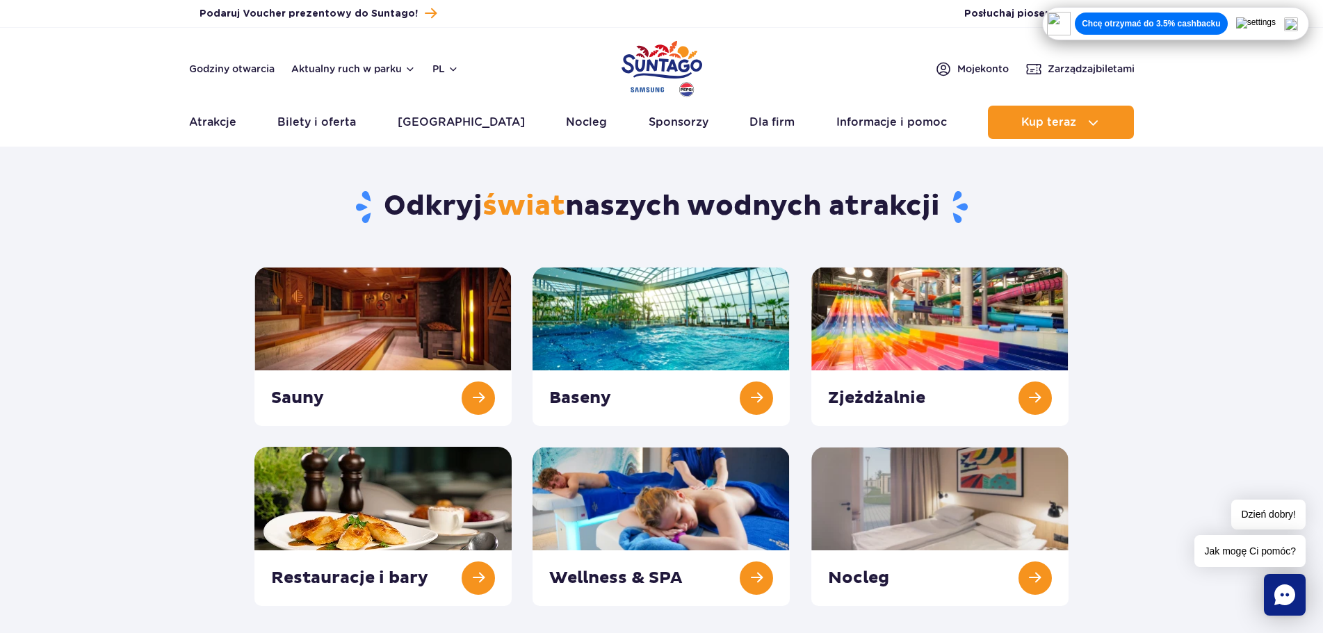
click at [1304, 24] on div "Chcę otrzymać do 3.5% cashbacku" at bounding box center [1175, 24] width 257 height 24
click at [1298, 22] on img at bounding box center [1291, 24] width 14 height 14
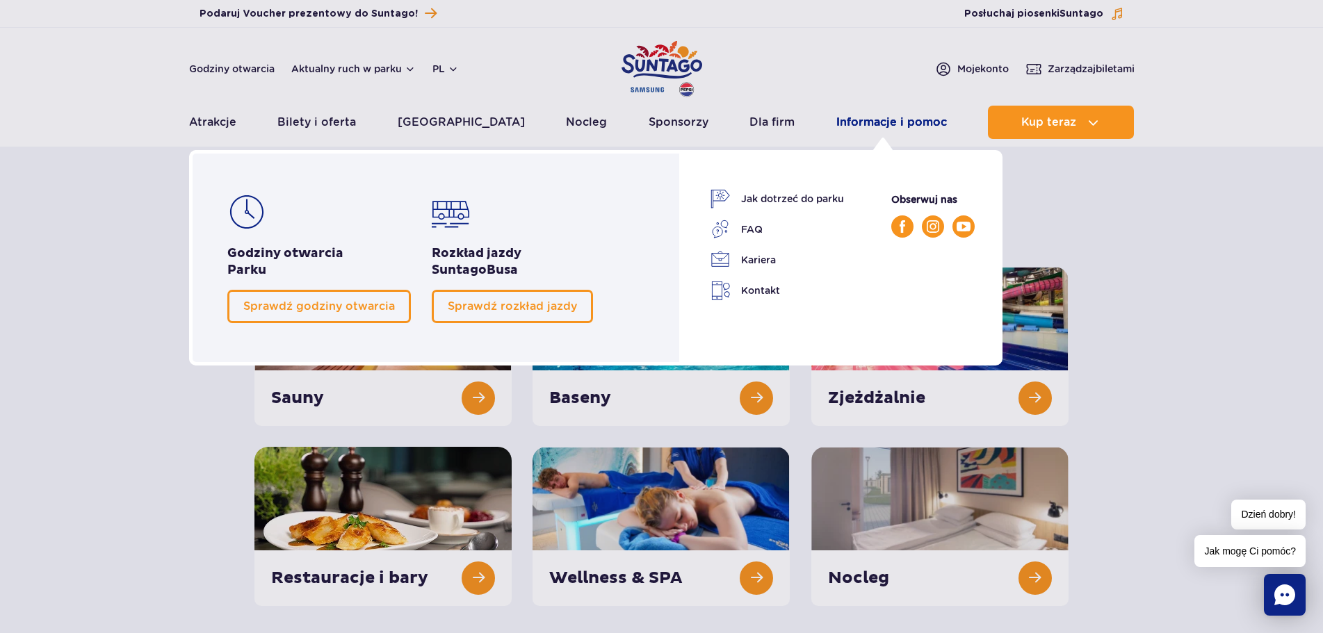
click at [901, 120] on link "Informacje i pomoc" at bounding box center [891, 122] width 111 height 33
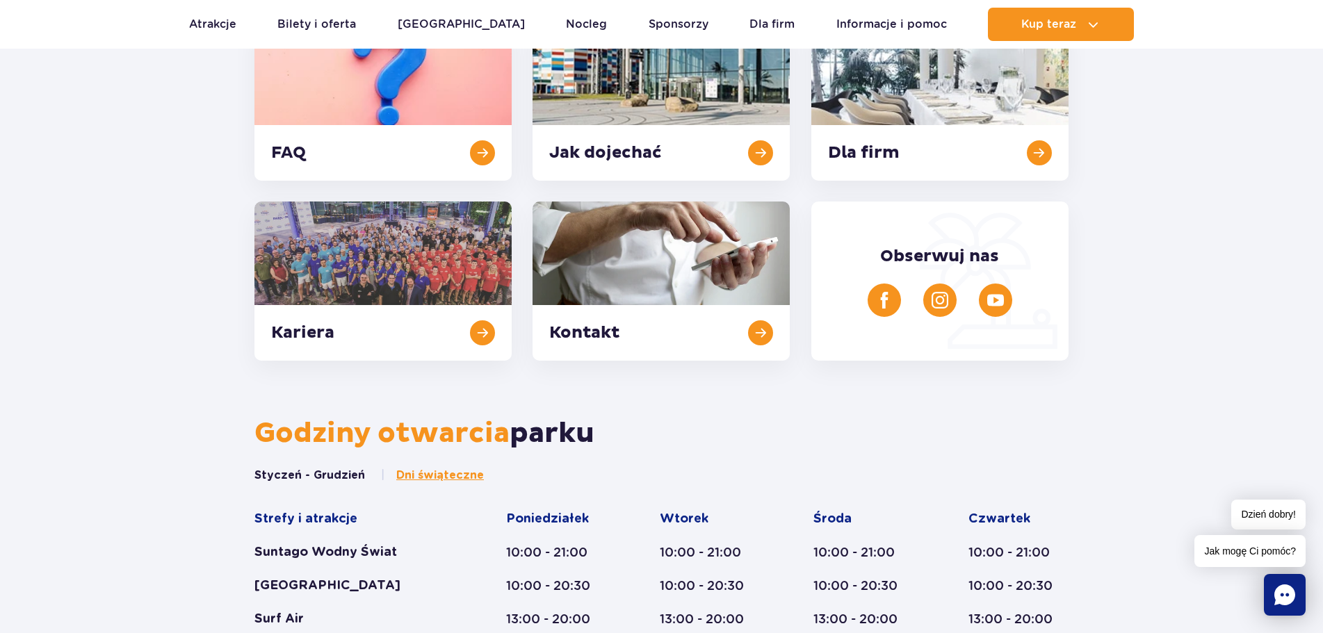
scroll to position [417, 0]
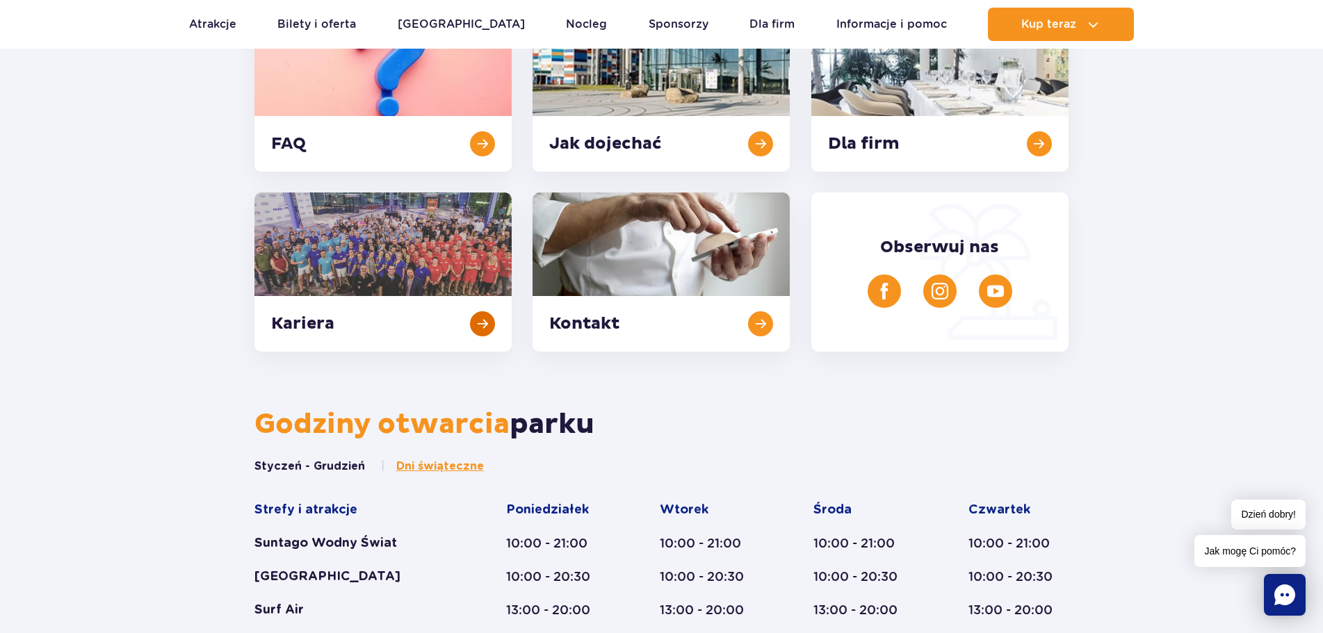
click at [410, 267] on link at bounding box center [382, 272] width 257 height 159
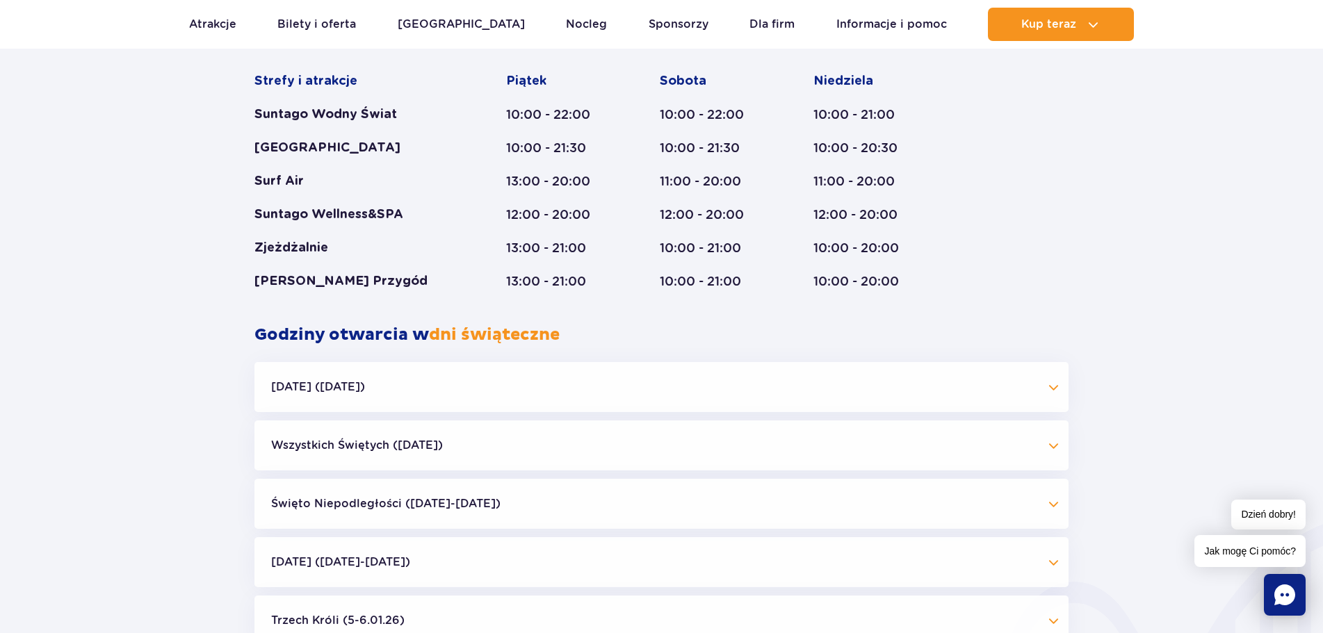
scroll to position [1112, 0]
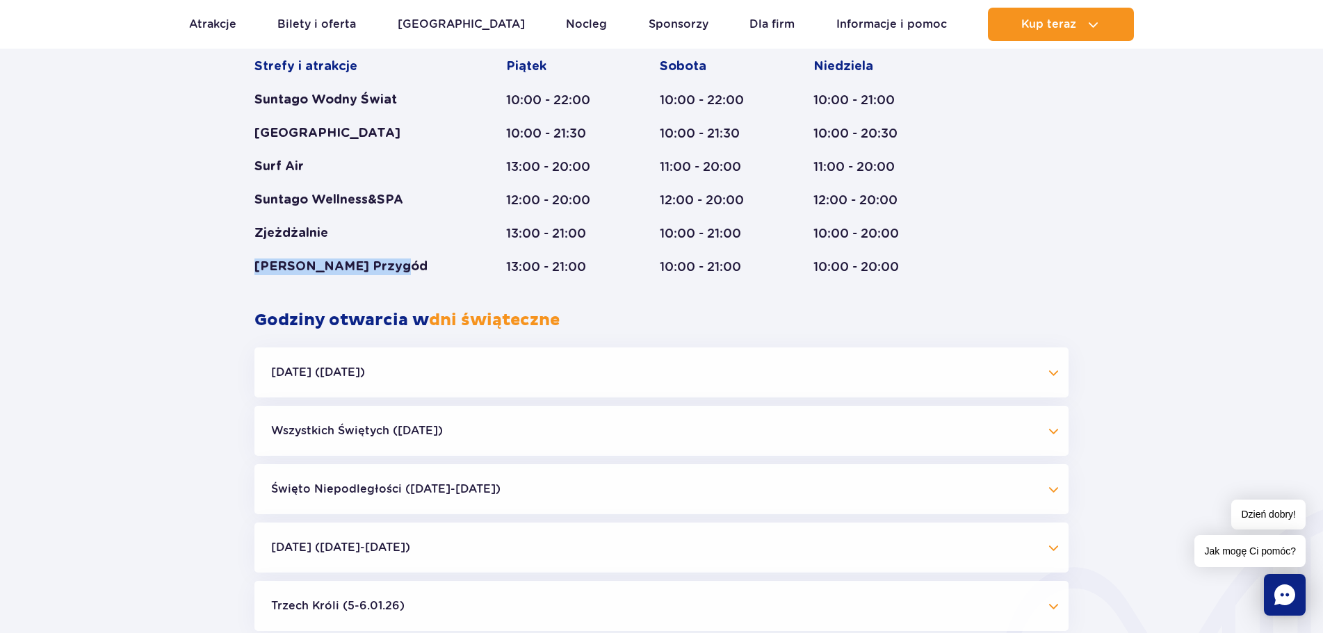
drag, startPoint x: 436, startPoint y: 273, endPoint x: 259, endPoint y: 268, distance: 177.3
click at [259, 268] on div "[PERSON_NAME] Przygód" at bounding box center [353, 267] width 198 height 17
copy div "[PERSON_NAME] Przygód"
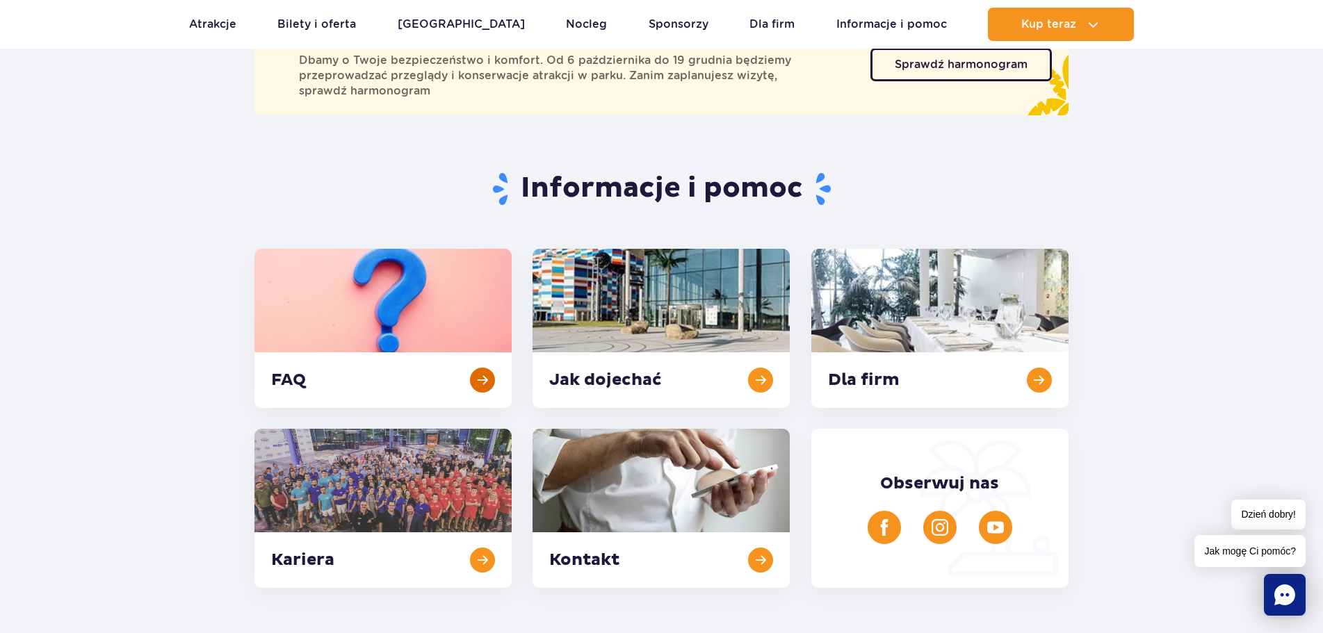
scroll to position [0, 0]
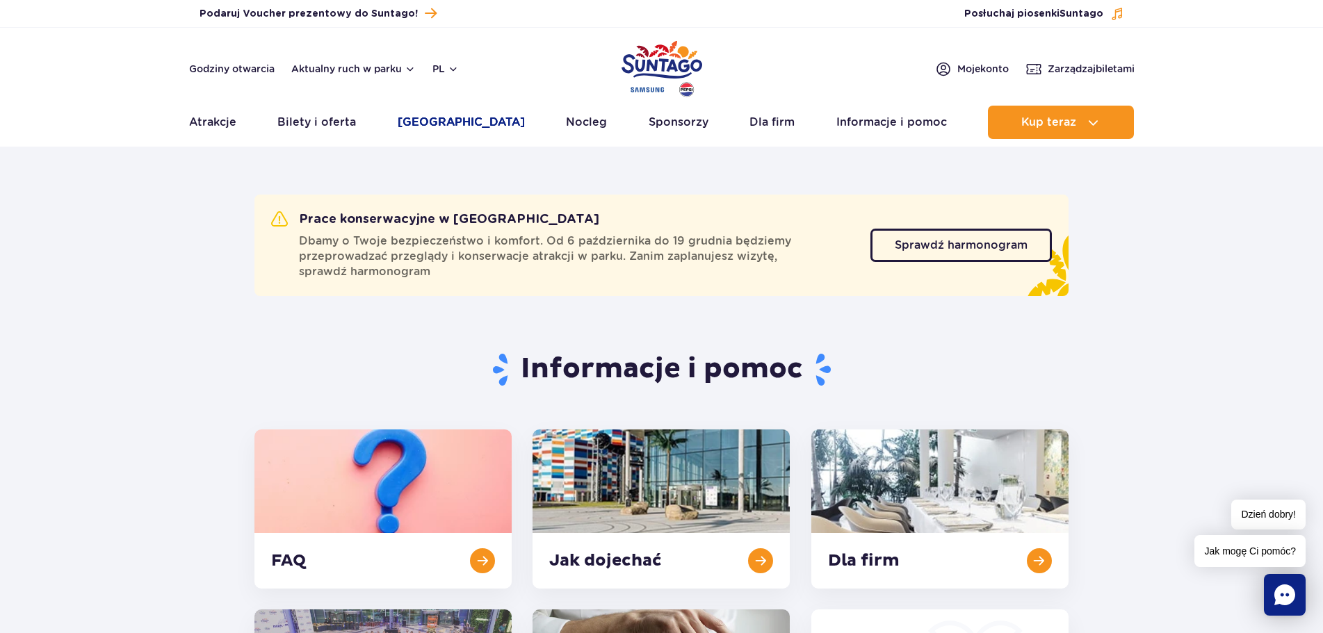
click at [441, 126] on link "[GEOGRAPHIC_DATA]" at bounding box center [461, 122] width 127 height 33
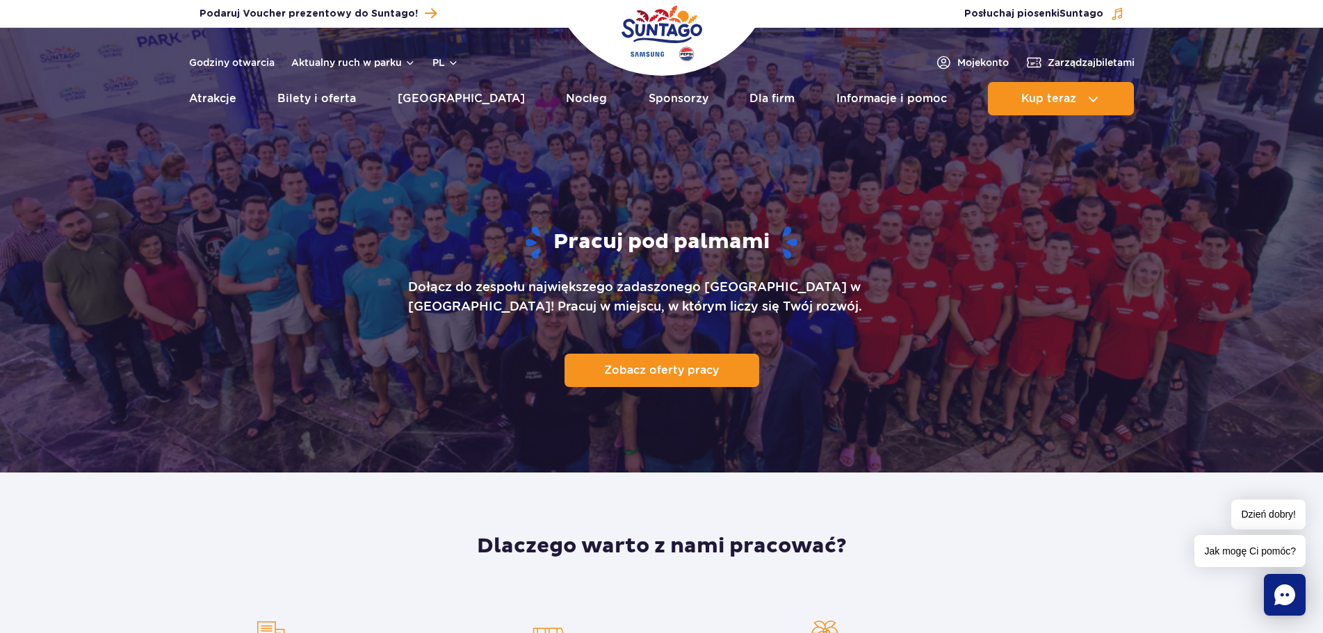
click at [1251, 132] on div at bounding box center [661, 250] width 1323 height 445
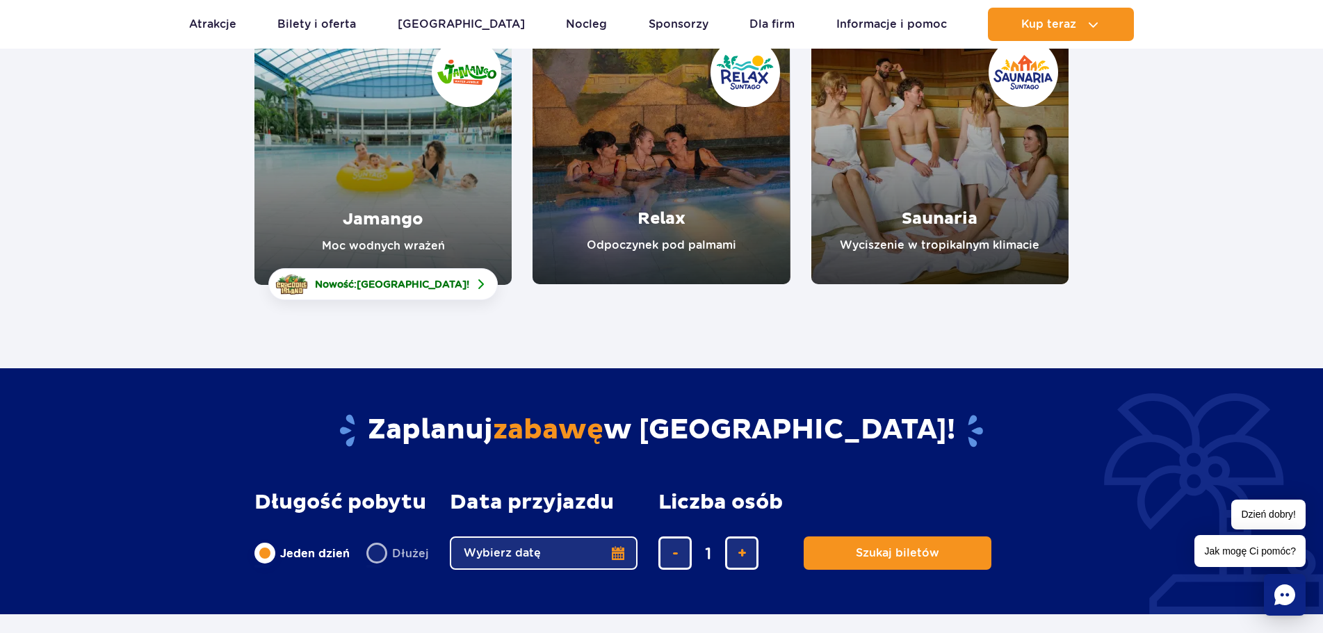
scroll to position [139, 0]
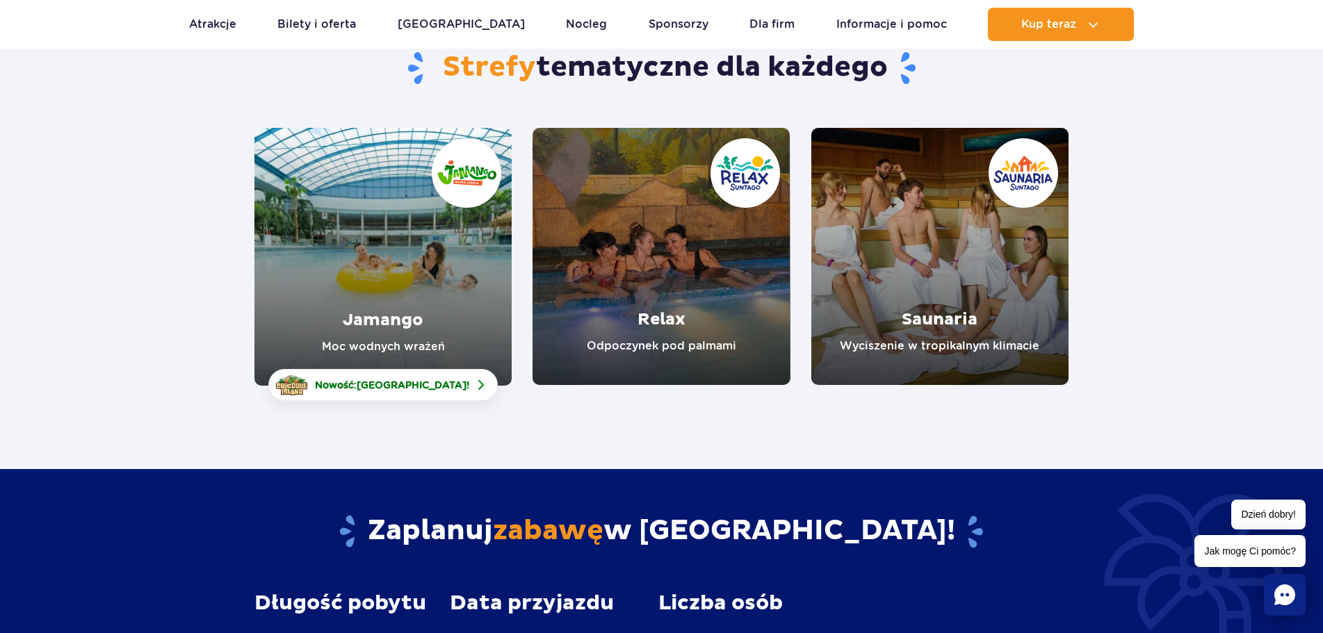
click at [445, 246] on link "Jamango" at bounding box center [382, 257] width 257 height 258
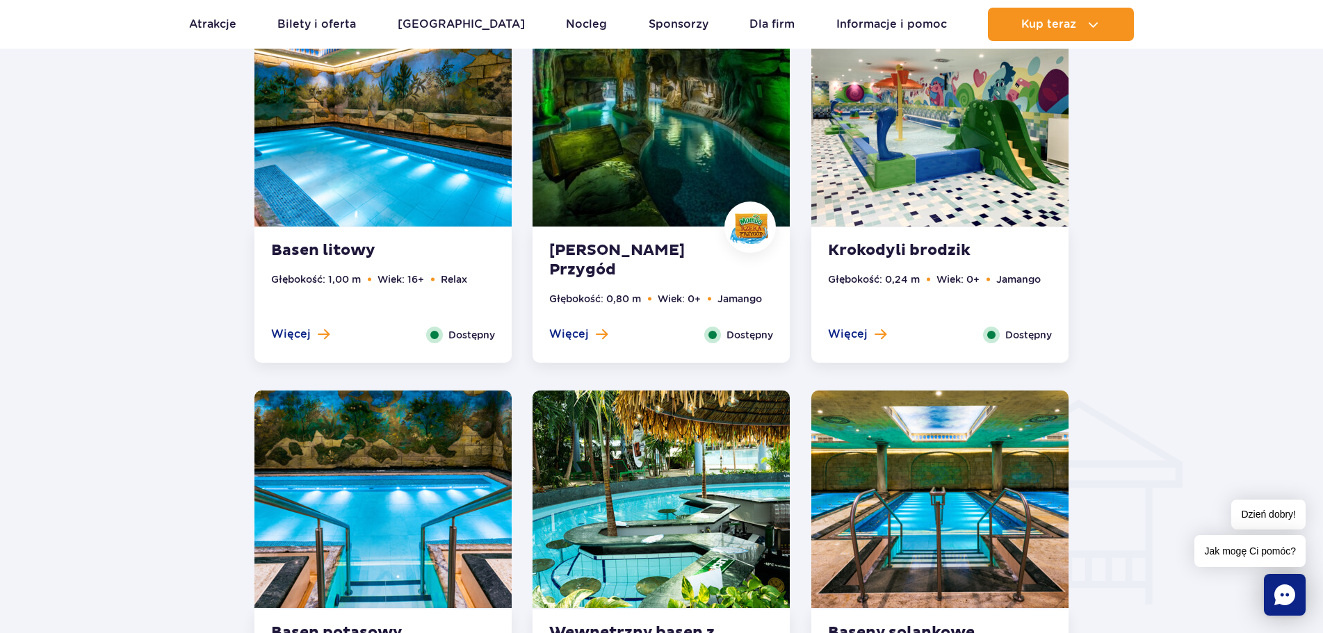
scroll to position [1251, 0]
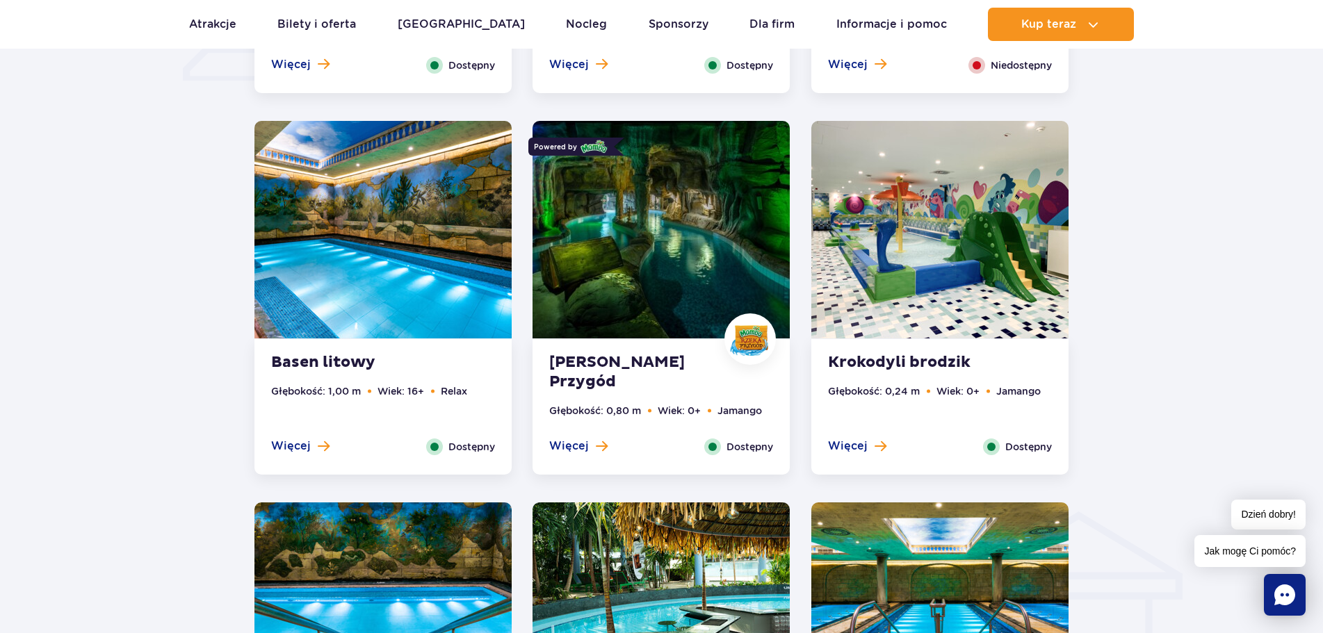
click at [688, 222] on img at bounding box center [660, 230] width 257 height 218
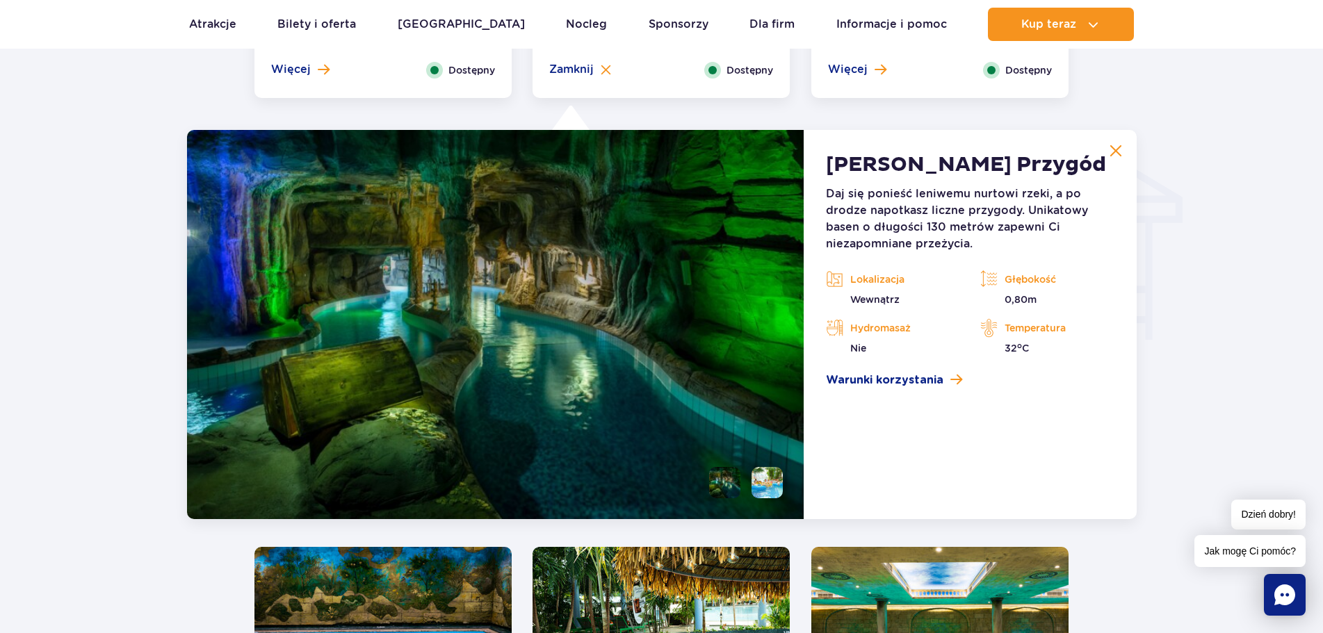
scroll to position [1674, 0]
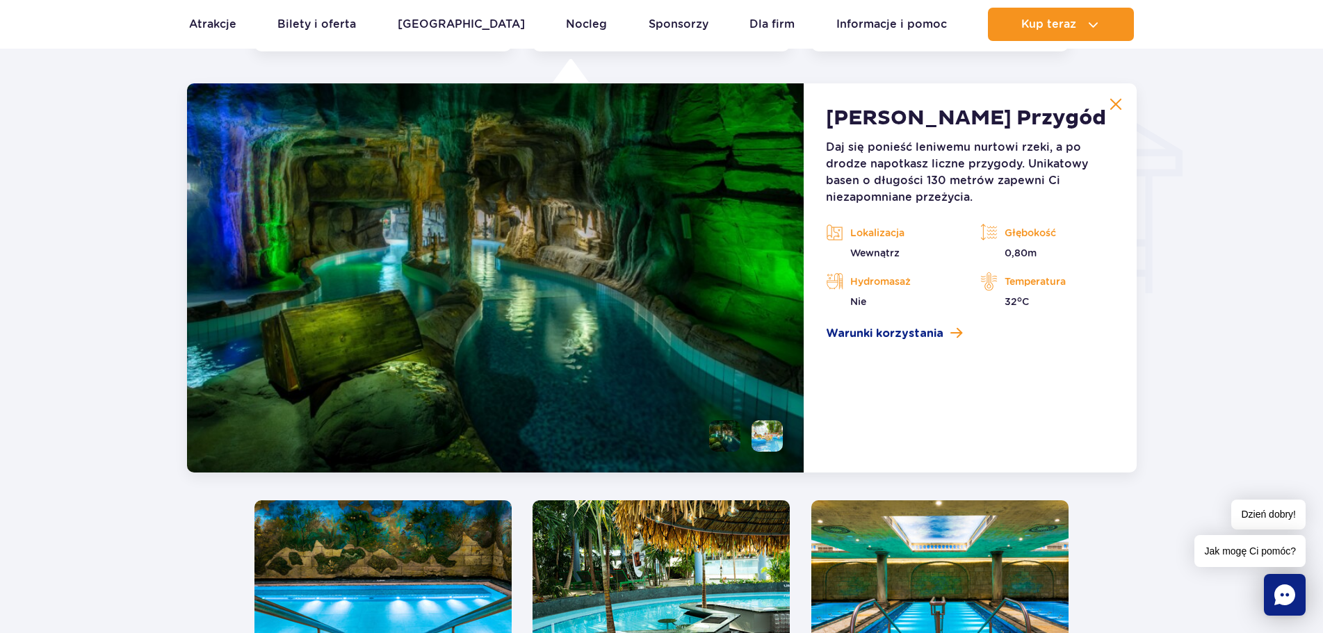
click at [720, 432] on li at bounding box center [724, 435] width 31 height 31
click at [769, 444] on li at bounding box center [766, 435] width 31 height 31
